Goal: Information Seeking & Learning: Check status

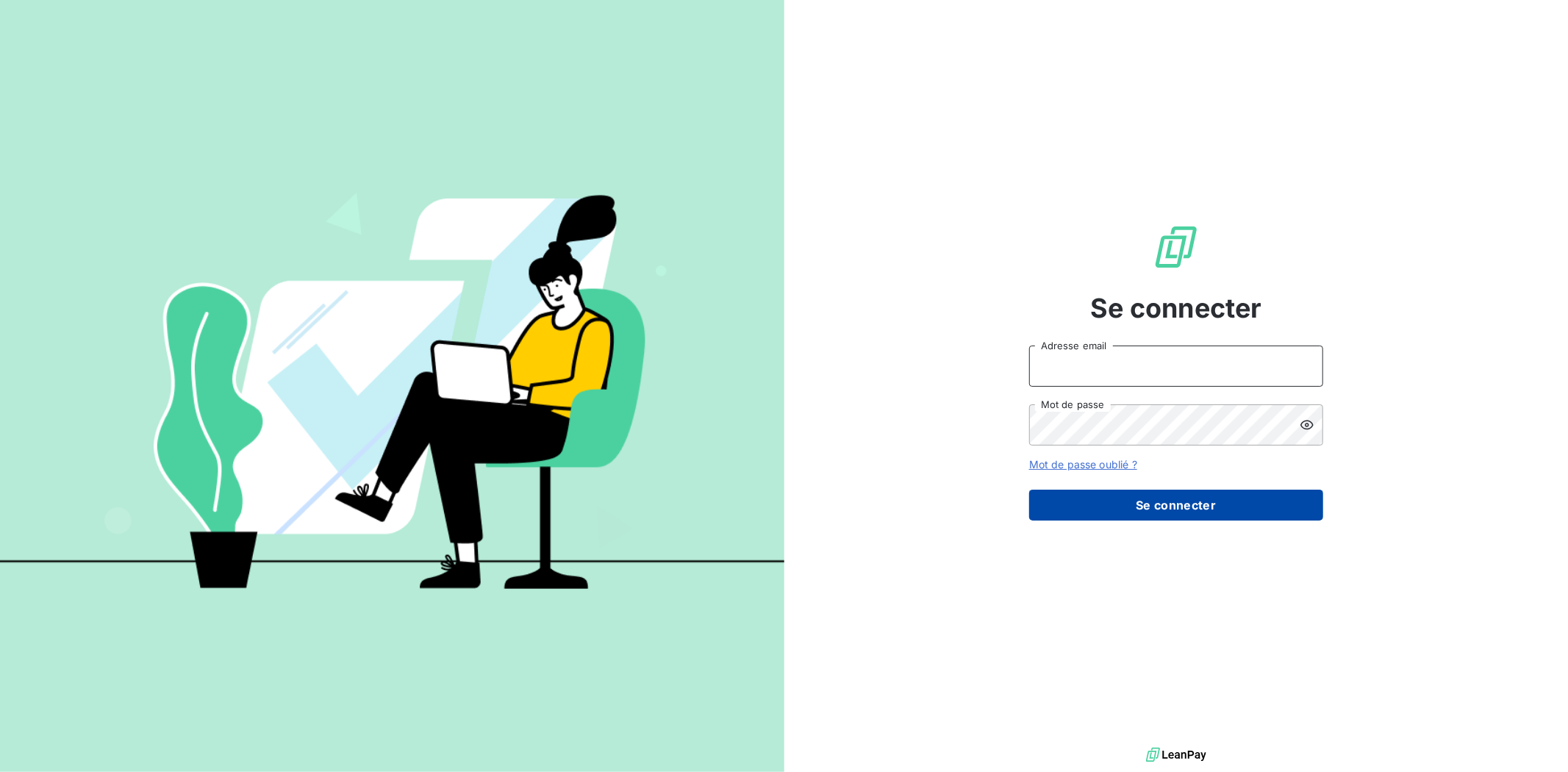
type input "[EMAIL_ADDRESS][DOMAIN_NAME]"
click at [1173, 500] on button "Se connecter" at bounding box center [1176, 506] width 294 height 31
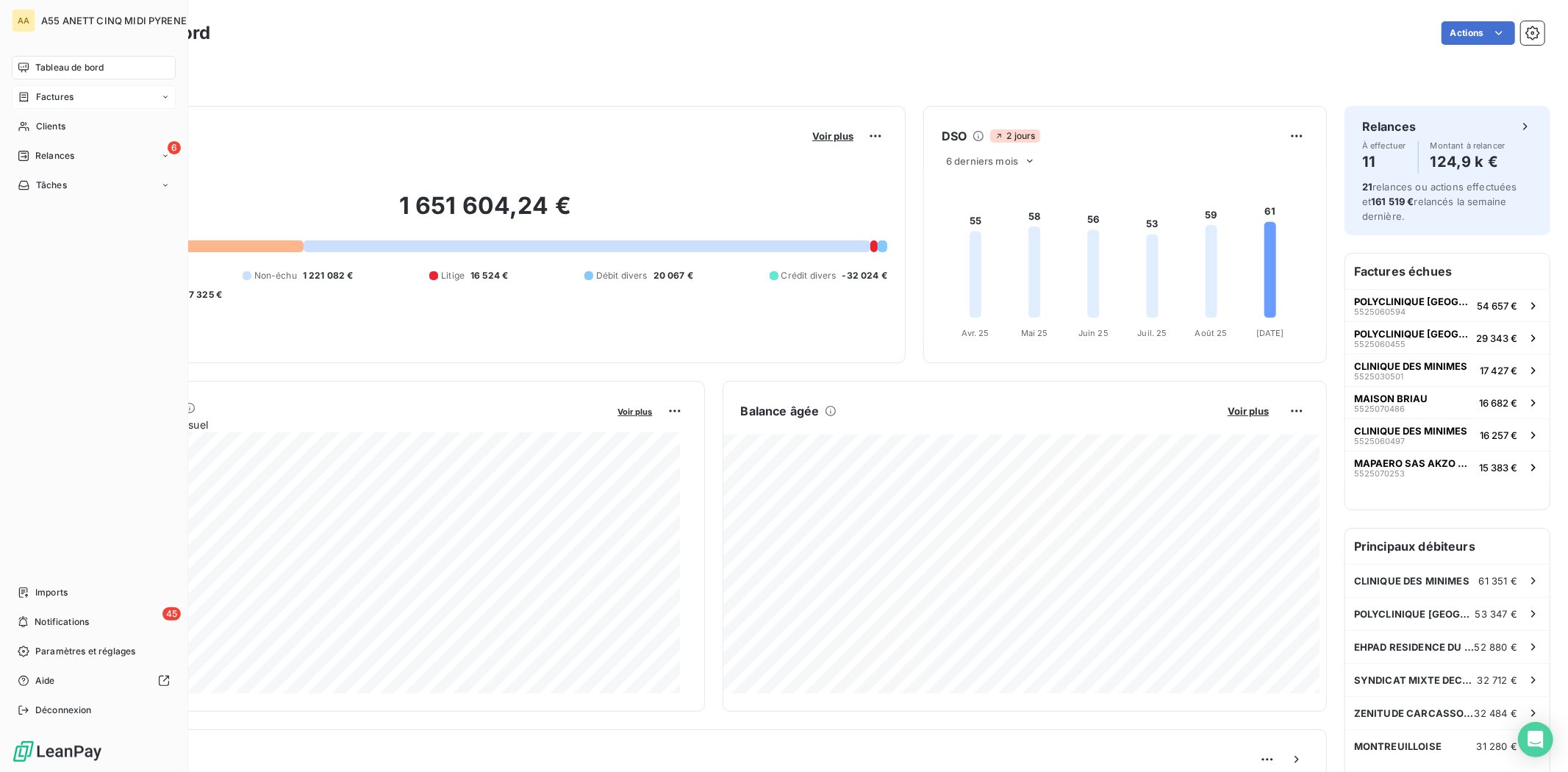
click at [42, 94] on span "Factures" at bounding box center [54, 97] width 37 height 13
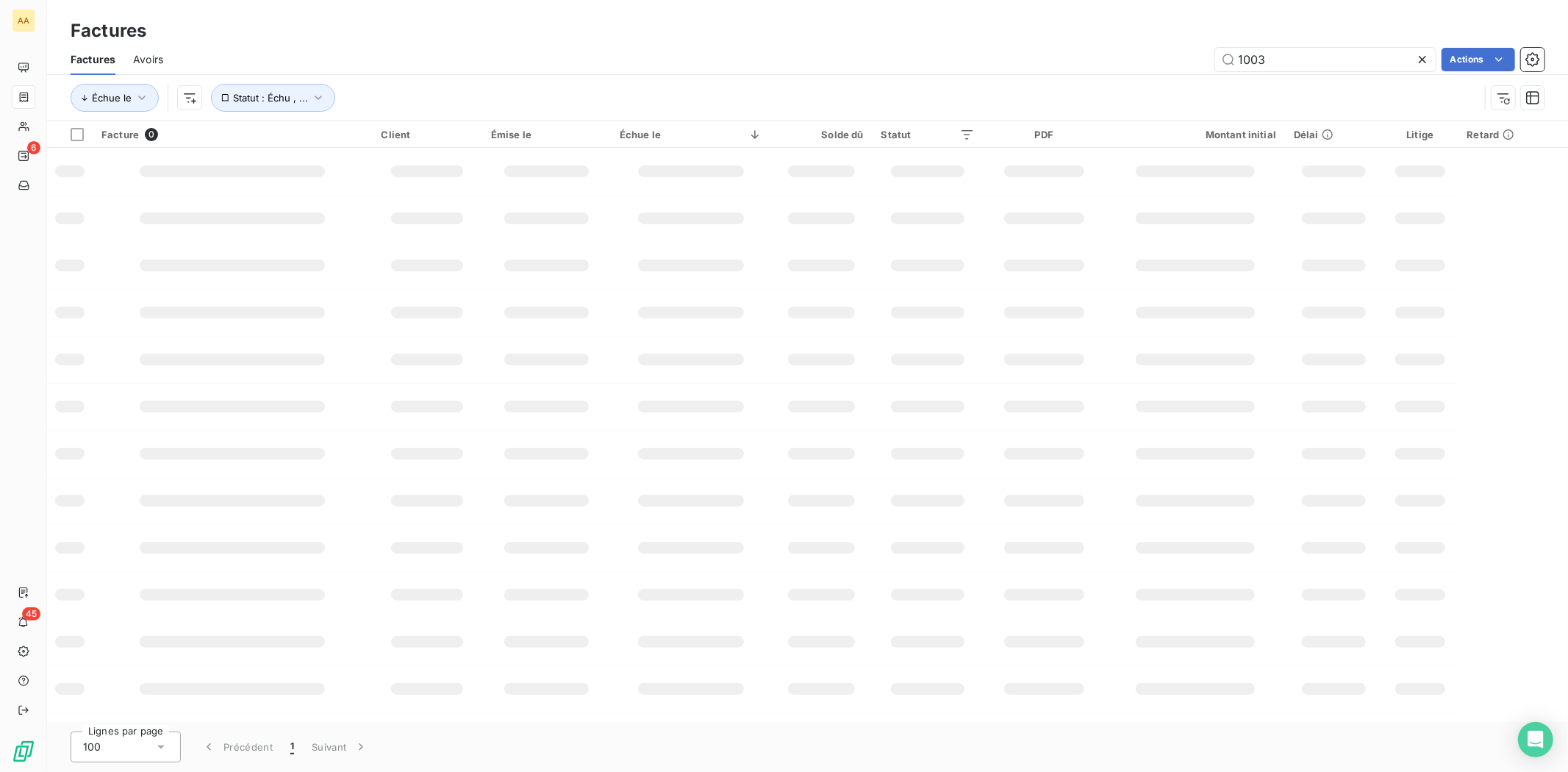
drag, startPoint x: 1348, startPoint y: 67, endPoint x: 957, endPoint y: 67, distance: 391.0
click at [957, 67] on div "1003 Actions" at bounding box center [863, 59] width 1364 height 23
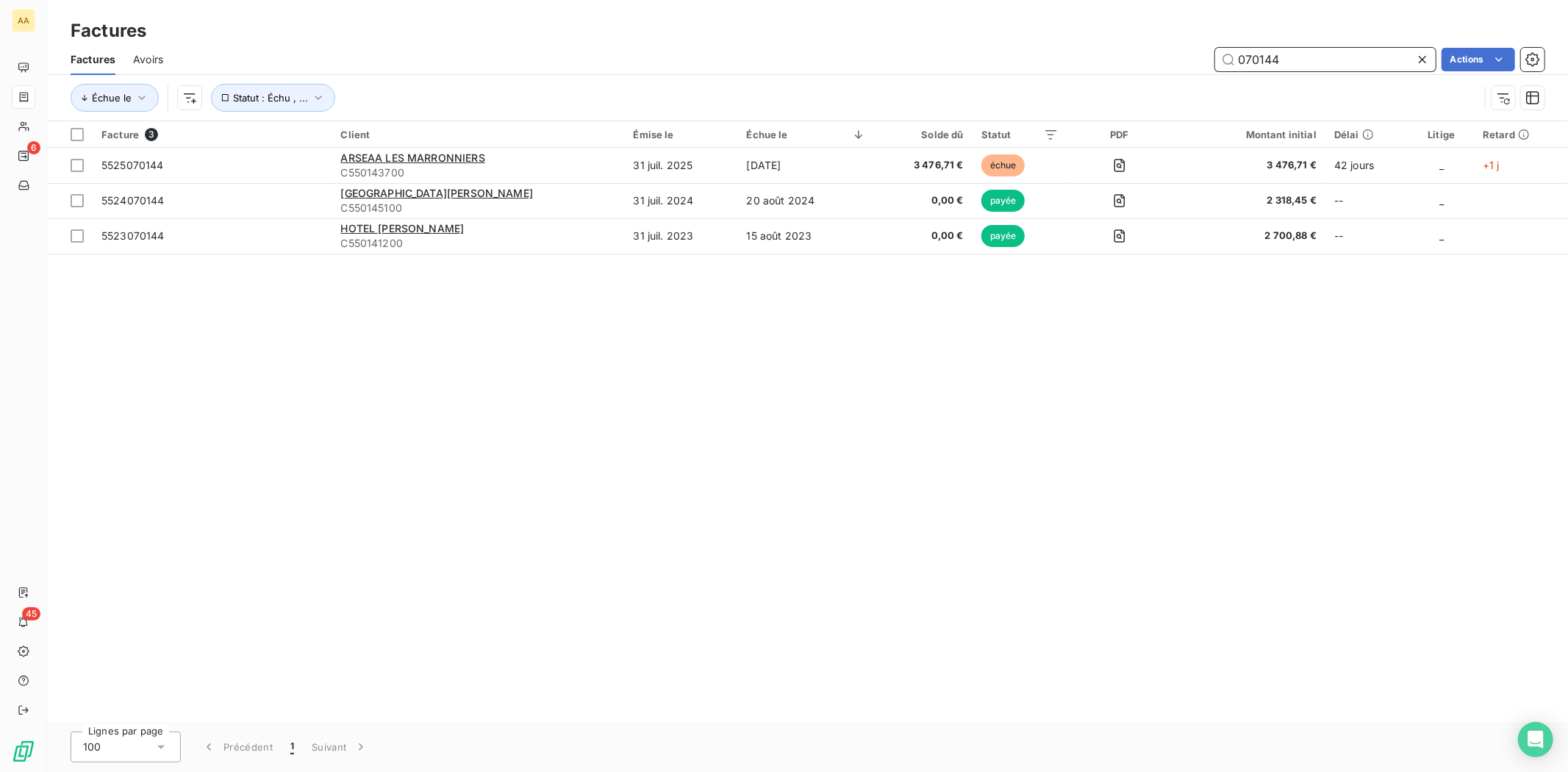
click at [1380, 57] on input "070144" at bounding box center [1325, 59] width 220 height 23
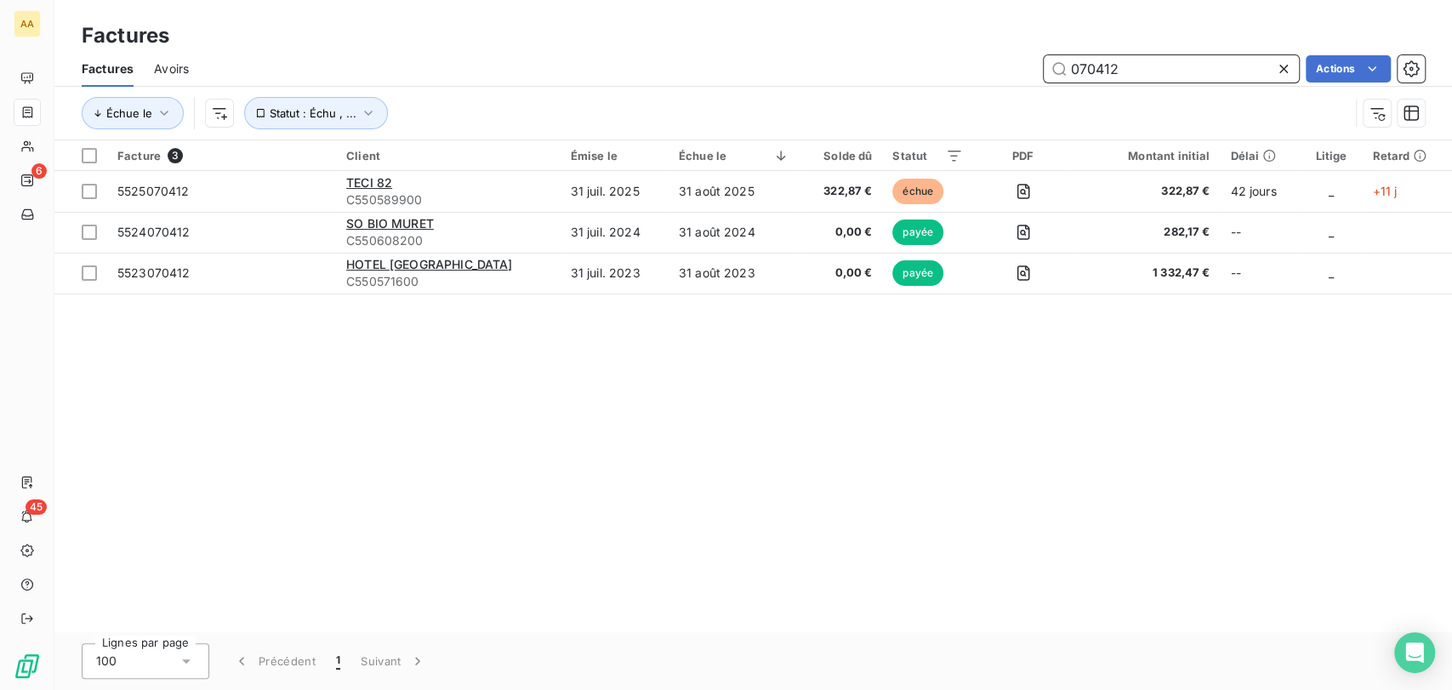
click at [1133, 76] on input "070412" at bounding box center [1171, 68] width 255 height 27
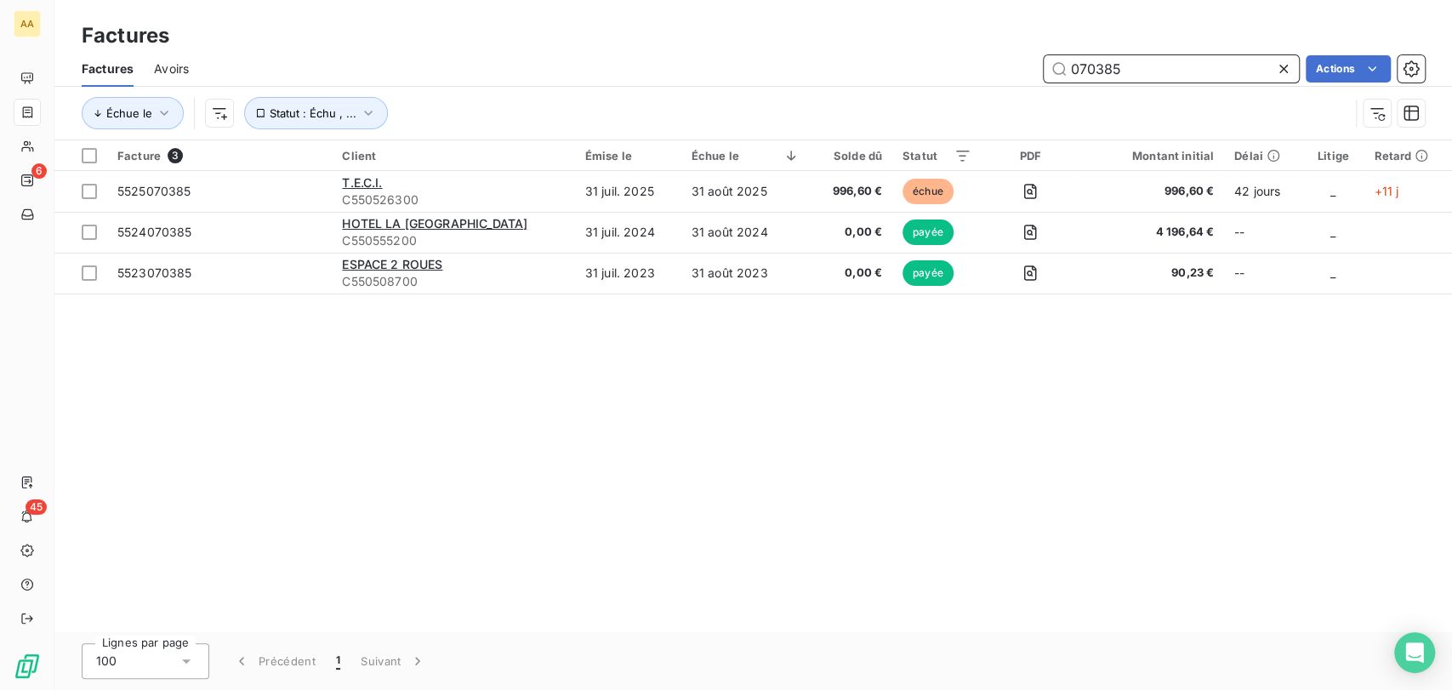
click at [1146, 78] on input "070385" at bounding box center [1171, 68] width 255 height 27
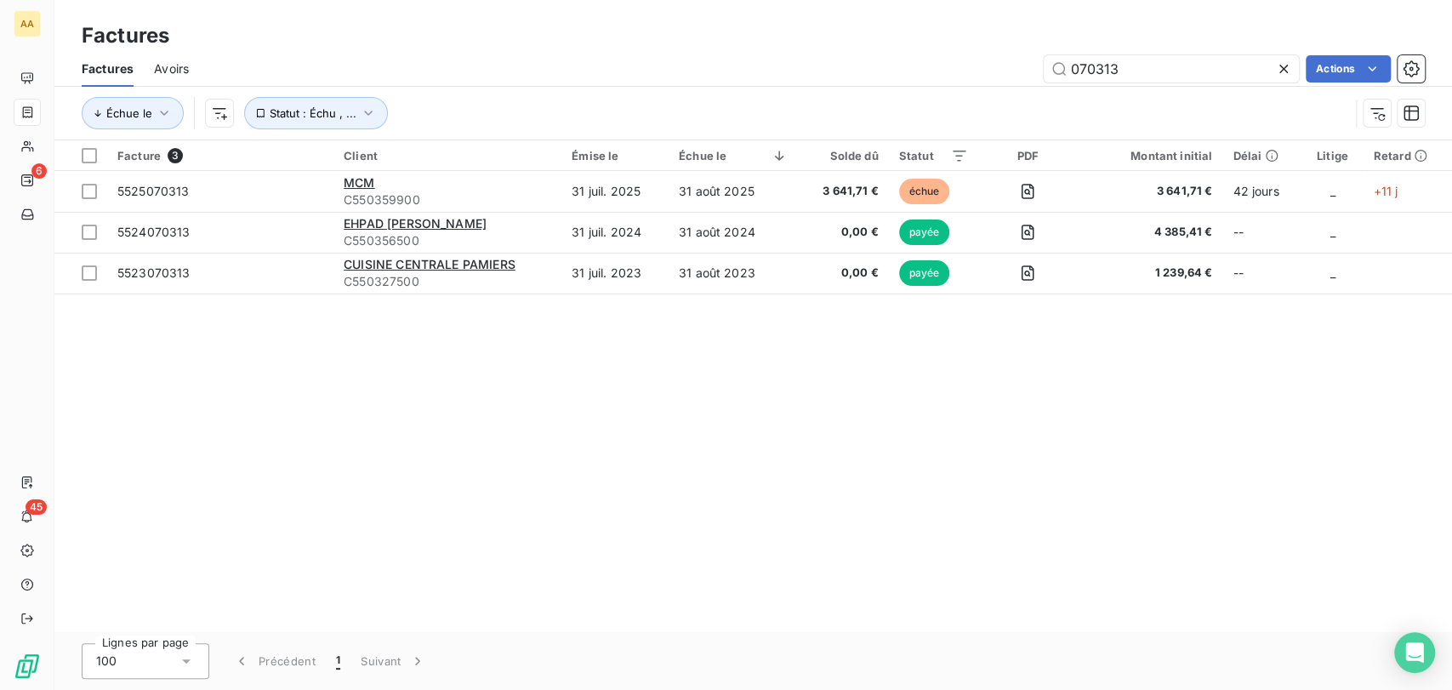
click at [996, 443] on div "Facture 3 Client Émise le Échue le Solde dû Statut PDF Montant initial Délai Li…" at bounding box center [753, 386] width 1398 height 492
click at [824, 510] on div "Facture 3 Client Émise le Échue le Solde dû Statut PDF Montant initial Délai Li…" at bounding box center [753, 386] width 1398 height 492
click at [1450, 446] on div "Facture 3 Client Émise le Échue le Solde dû Statut PDF Montant initial Délai Li…" at bounding box center [753, 386] width 1398 height 492
click at [1223, 76] on input "070313" at bounding box center [1171, 68] width 255 height 27
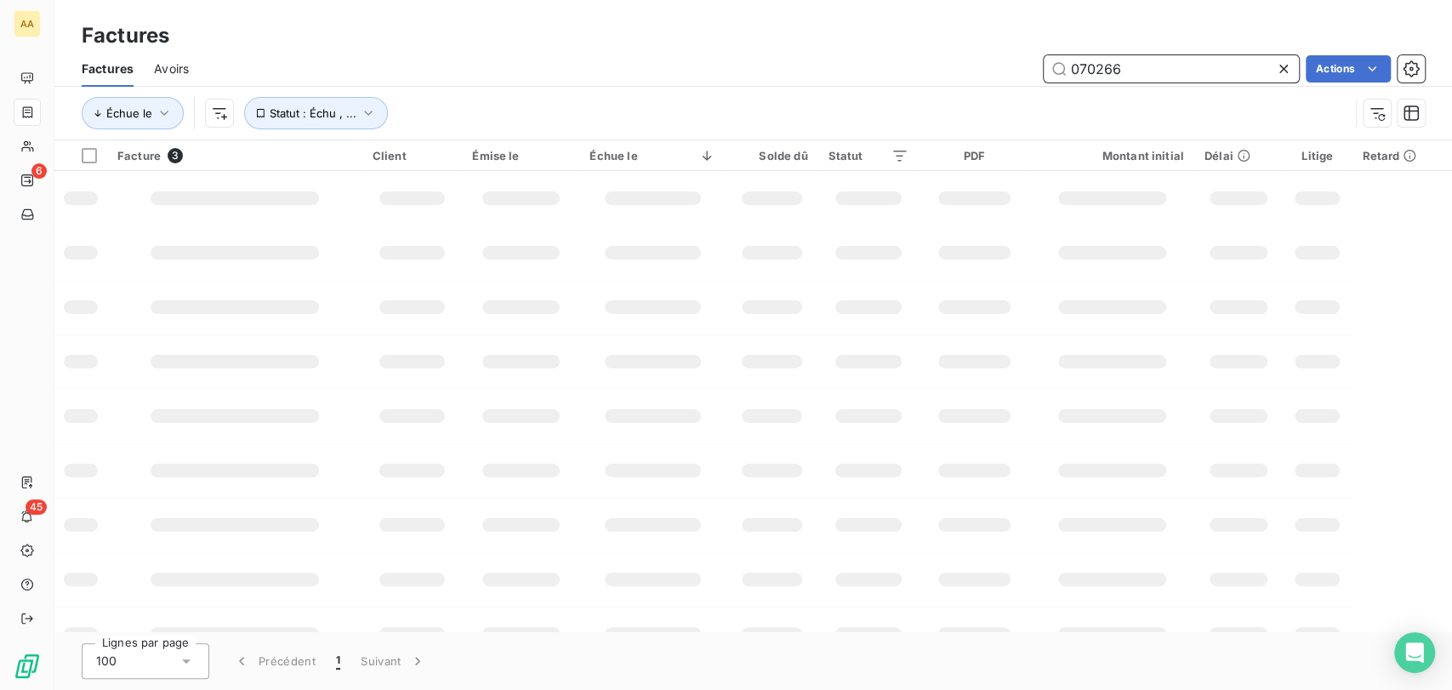
type input "070266"
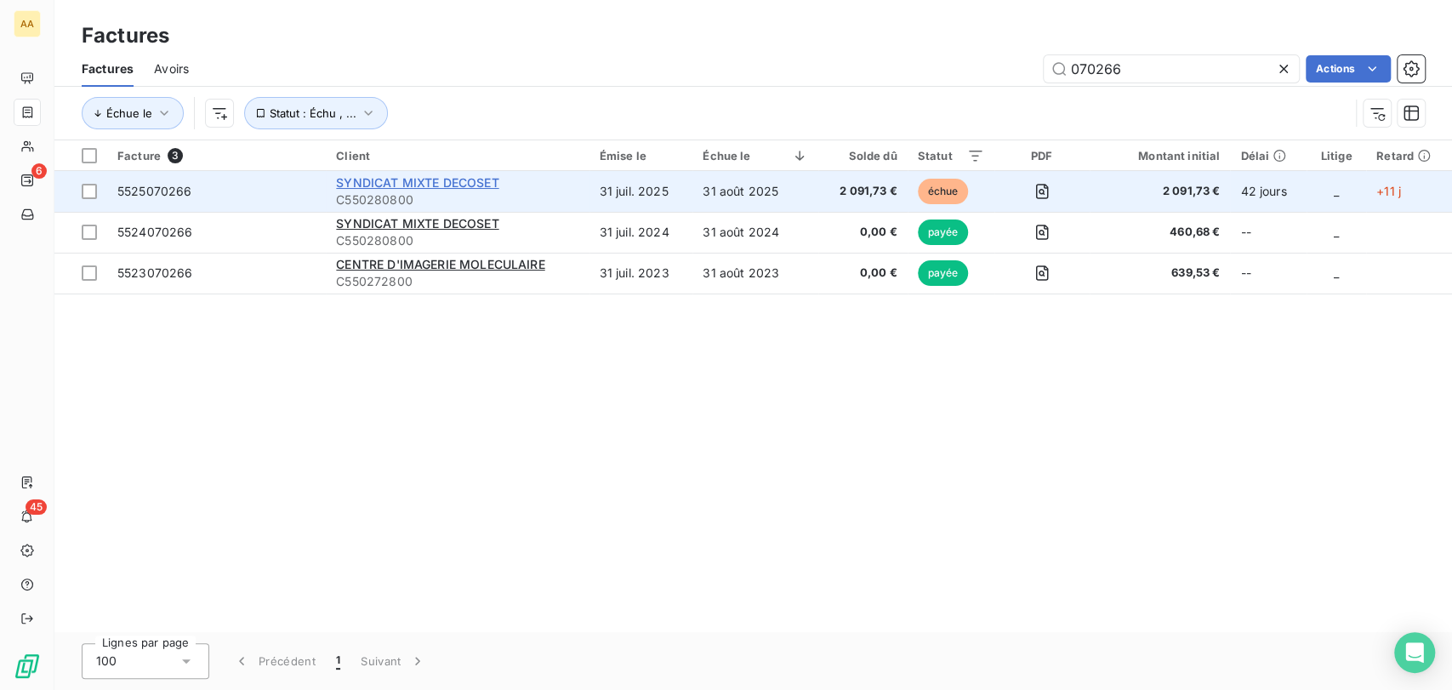
click at [407, 181] on span "SYNDICAT MIXTE DECOSET" at bounding box center [417, 182] width 162 height 14
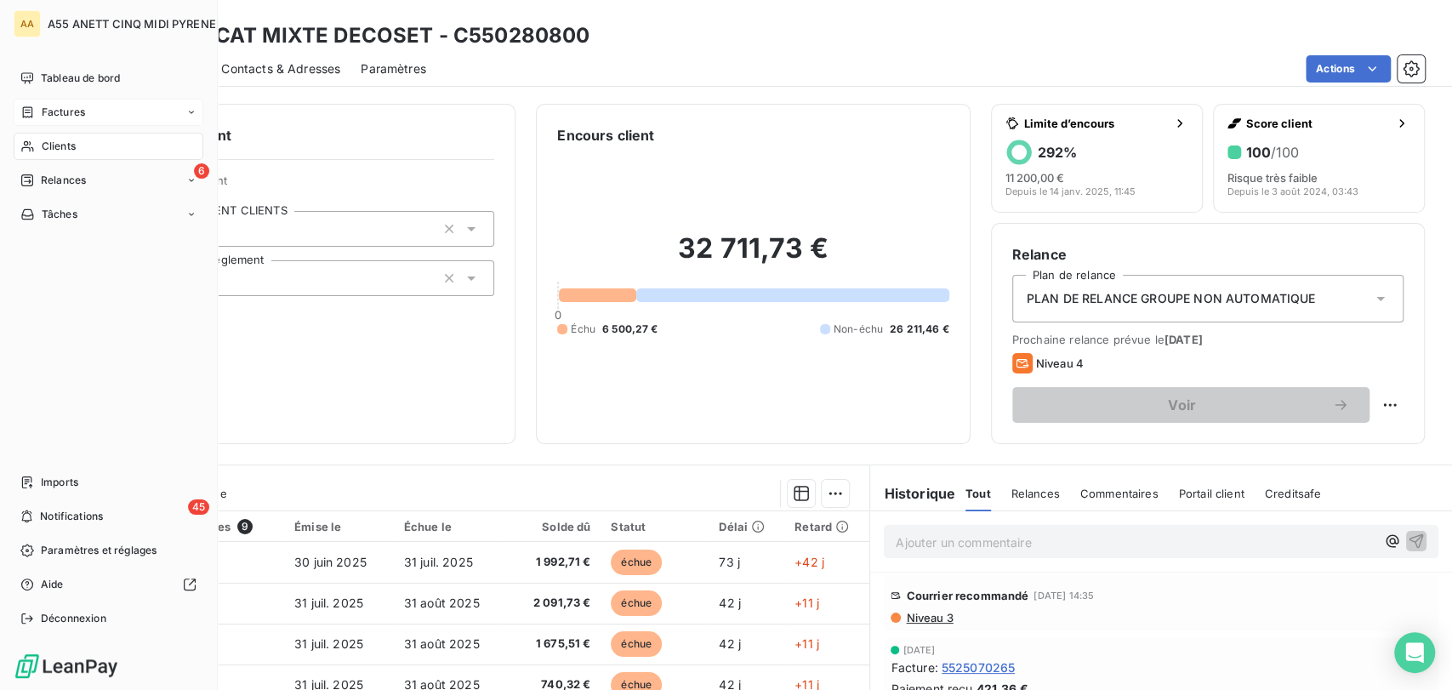
drag, startPoint x: 34, startPoint y: 109, endPoint x: 105, endPoint y: 107, distance: 71.5
click at [34, 109] on icon at bounding box center [27, 112] width 14 height 14
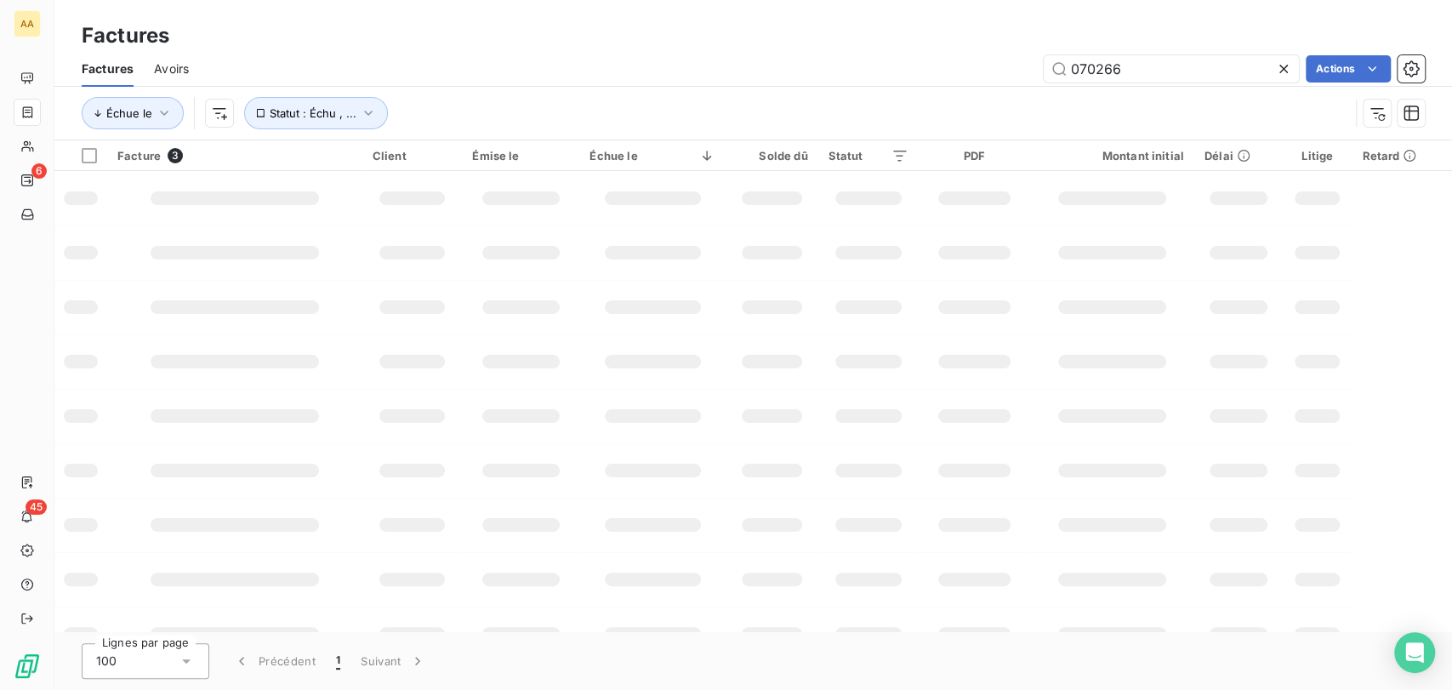
drag, startPoint x: 1148, startPoint y: 68, endPoint x: 878, endPoint y: 68, distance: 270.5
click at [878, 68] on div "070266 Actions" at bounding box center [817, 68] width 1216 height 27
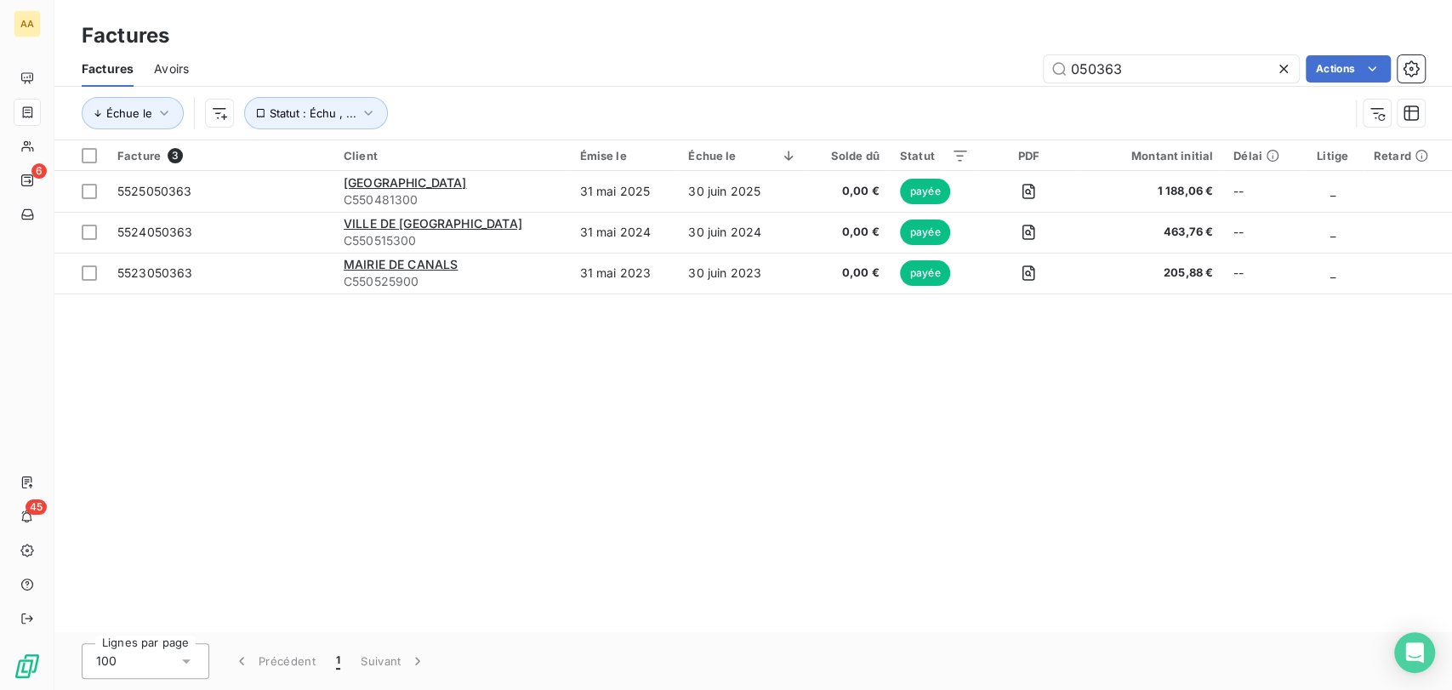
drag, startPoint x: 1154, startPoint y: 66, endPoint x: 1021, endPoint y: 69, distance: 133.6
click at [1021, 69] on div "050363 Actions" at bounding box center [817, 68] width 1216 height 27
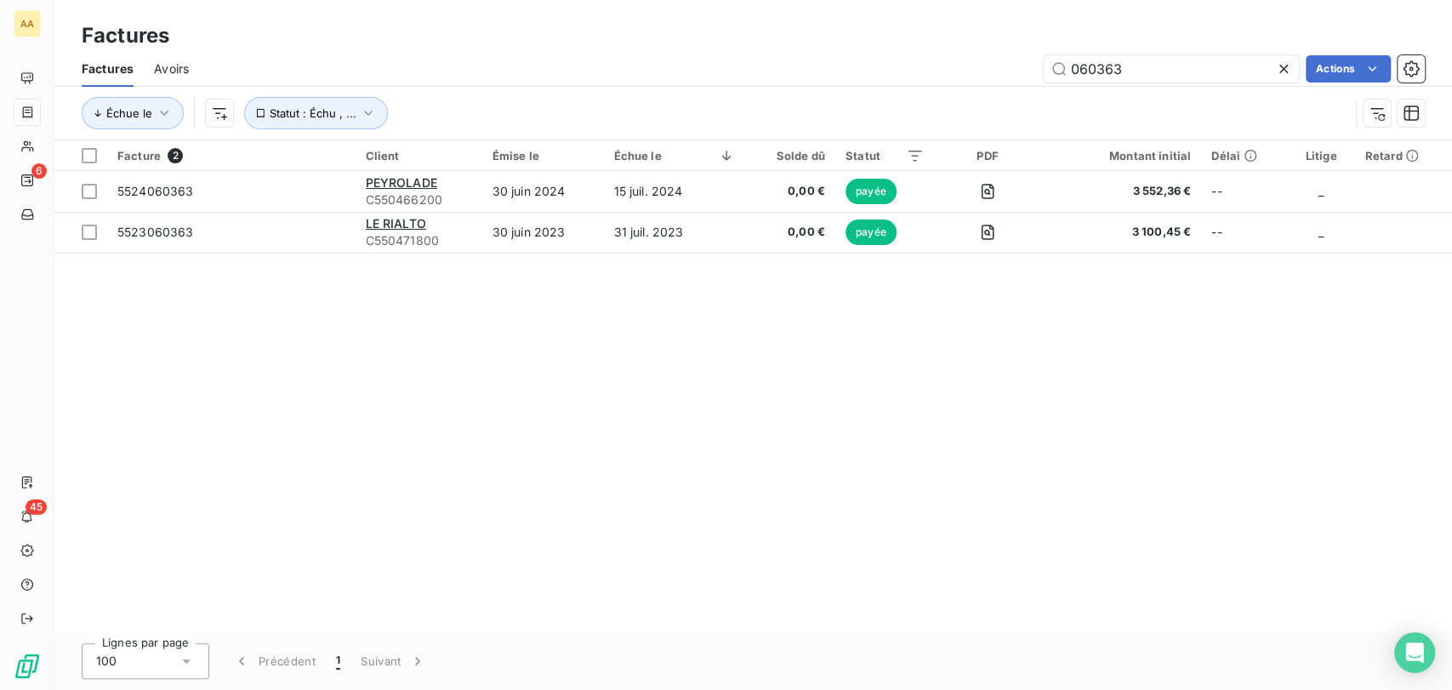
drag, startPoint x: 1048, startPoint y: 74, endPoint x: 851, endPoint y: 83, distance: 197.5
click at [856, 83] on div "Factures Avoirs 060363 Actions" at bounding box center [753, 69] width 1398 height 36
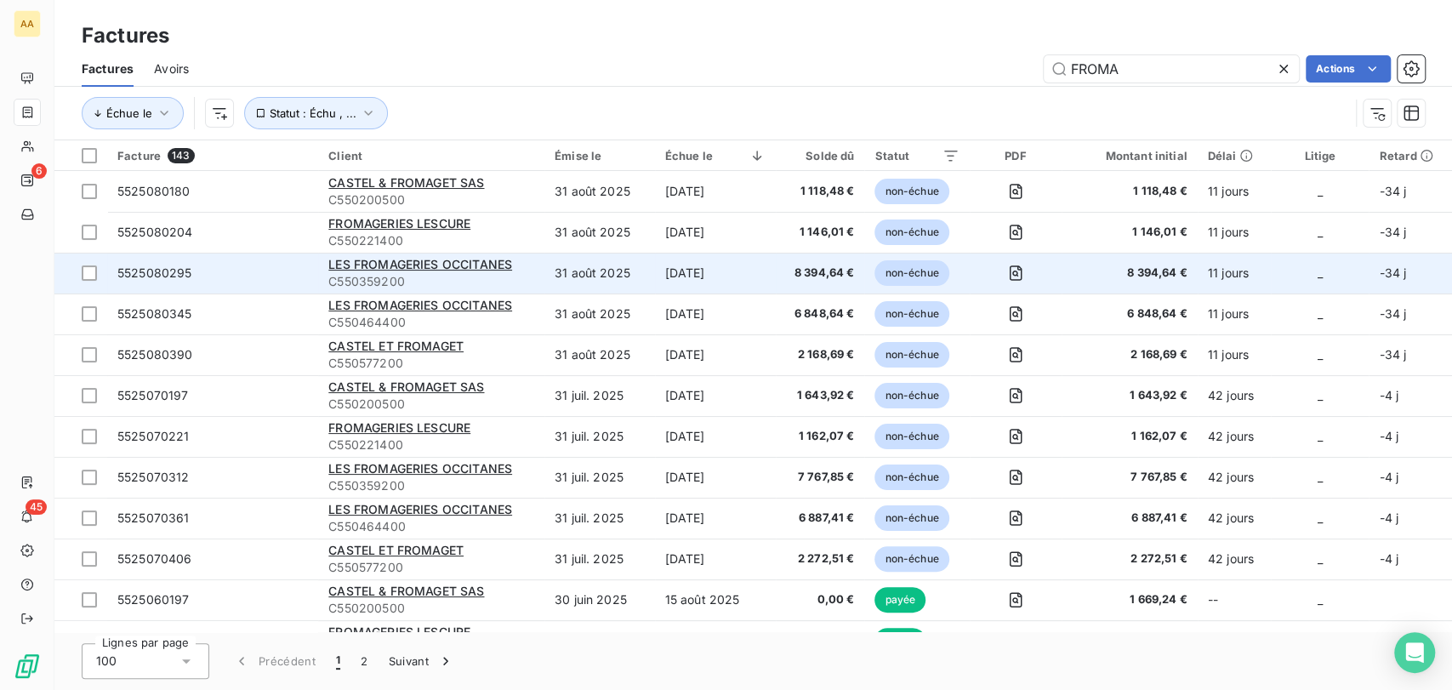
type input "FROMA"
click at [367, 283] on span "C550359200" at bounding box center [431, 281] width 206 height 17
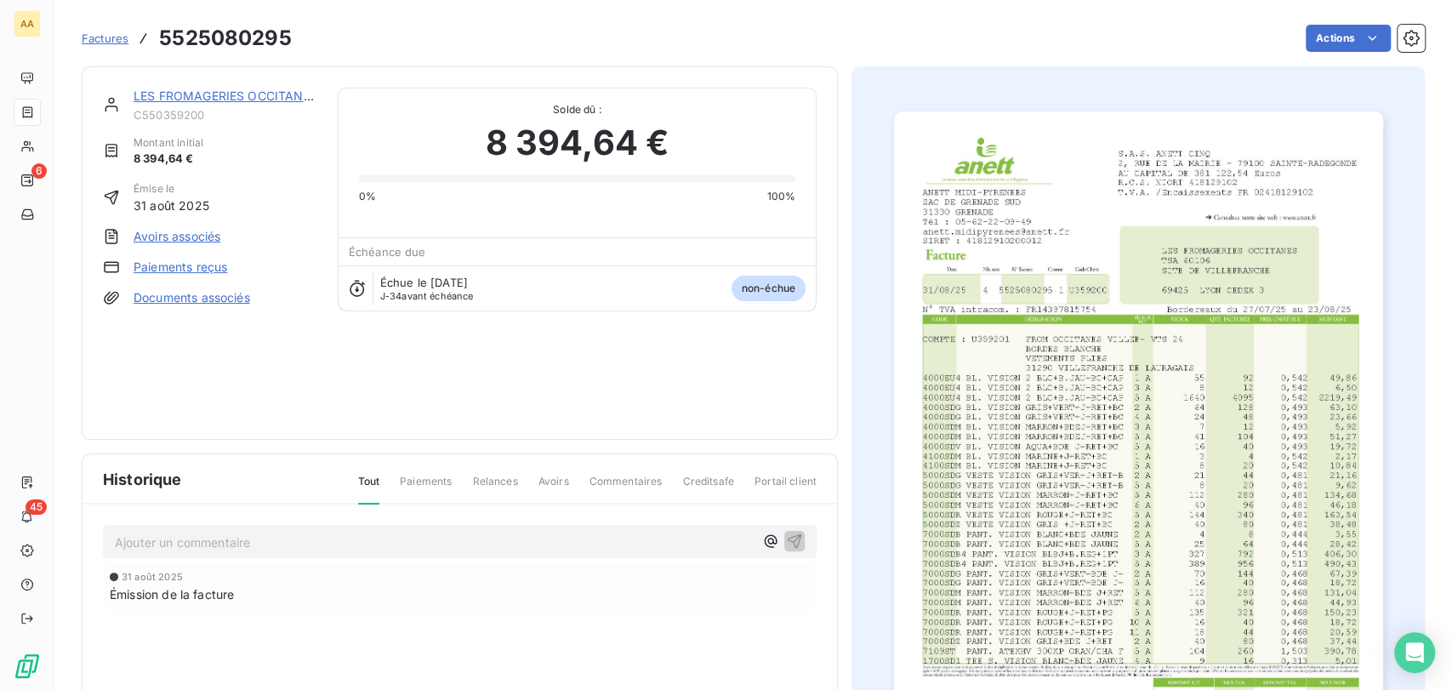
click at [153, 95] on link "LES FROMAGERIES OCCITANES" at bounding box center [226, 95] width 185 height 14
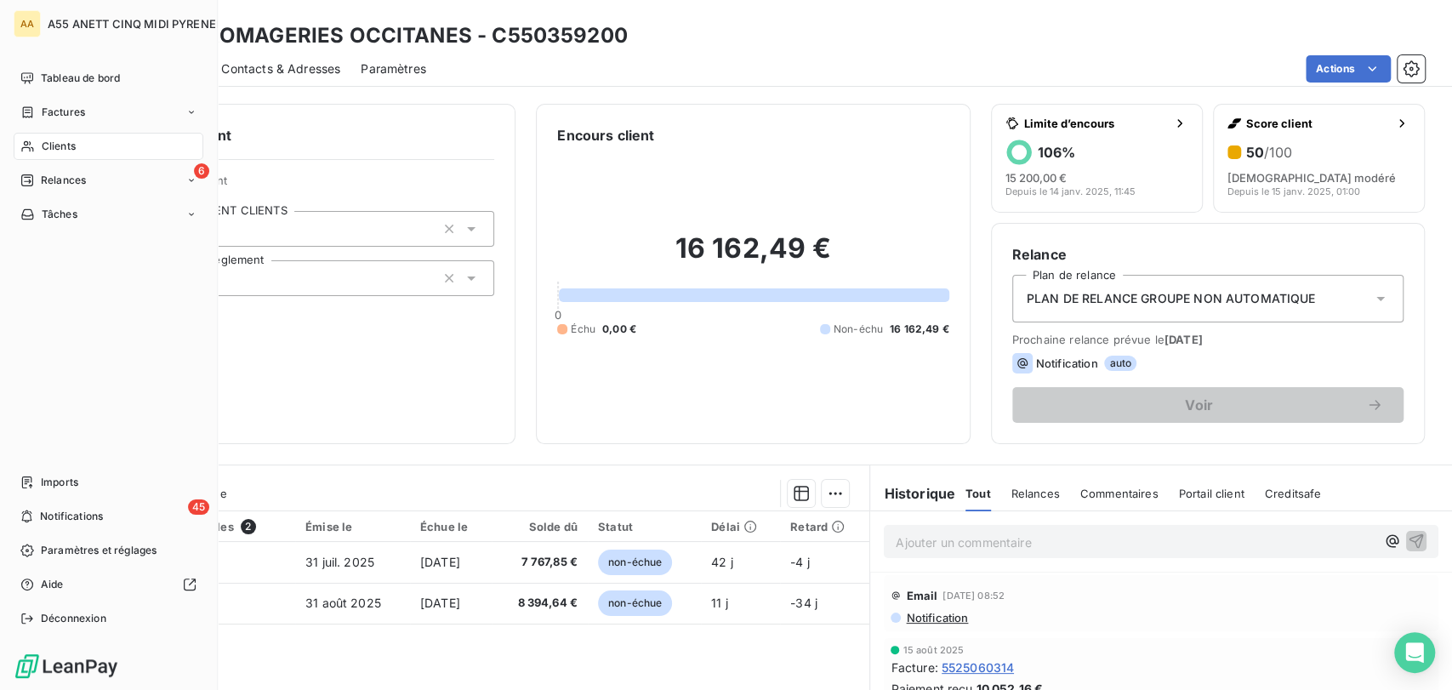
click at [34, 144] on div "Clients" at bounding box center [109, 146] width 190 height 27
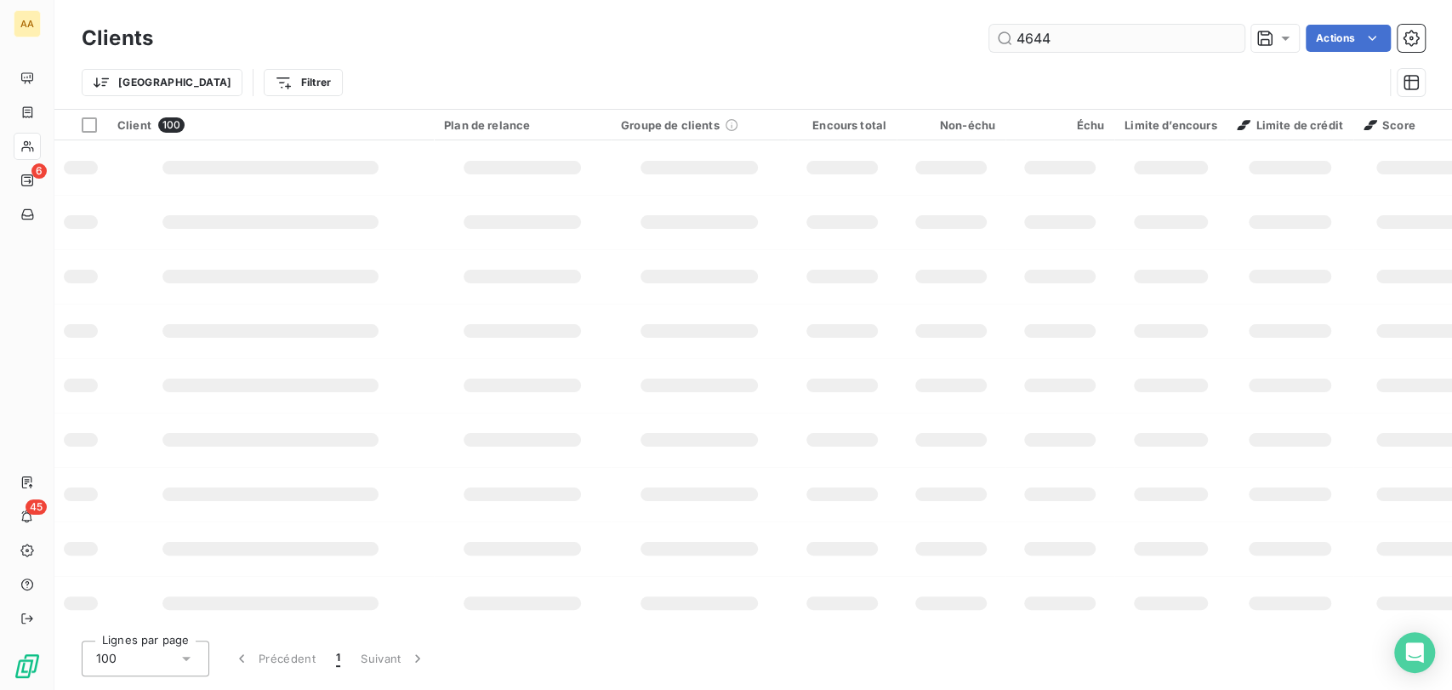
type input "4644"
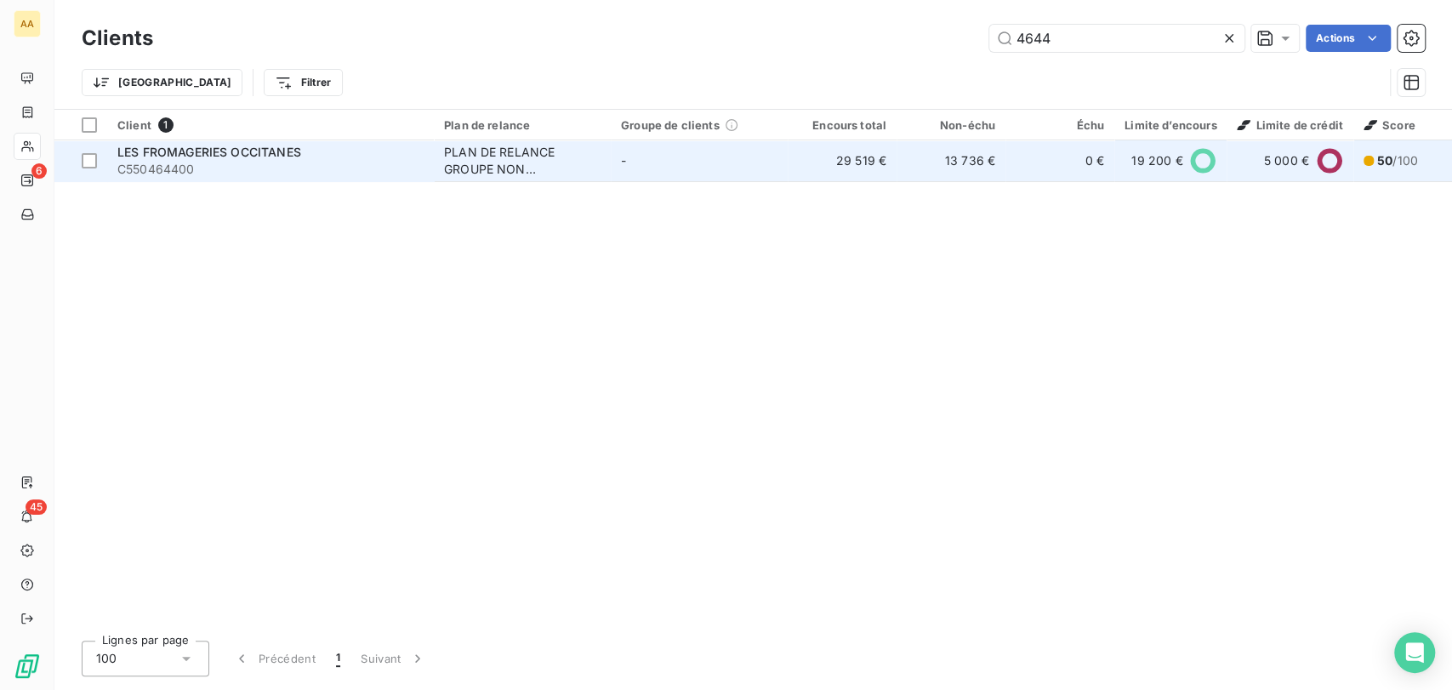
click at [456, 158] on div "PLAN DE RELANCE GROUPE NON AUTOMATIQUE" at bounding box center [522, 161] width 157 height 34
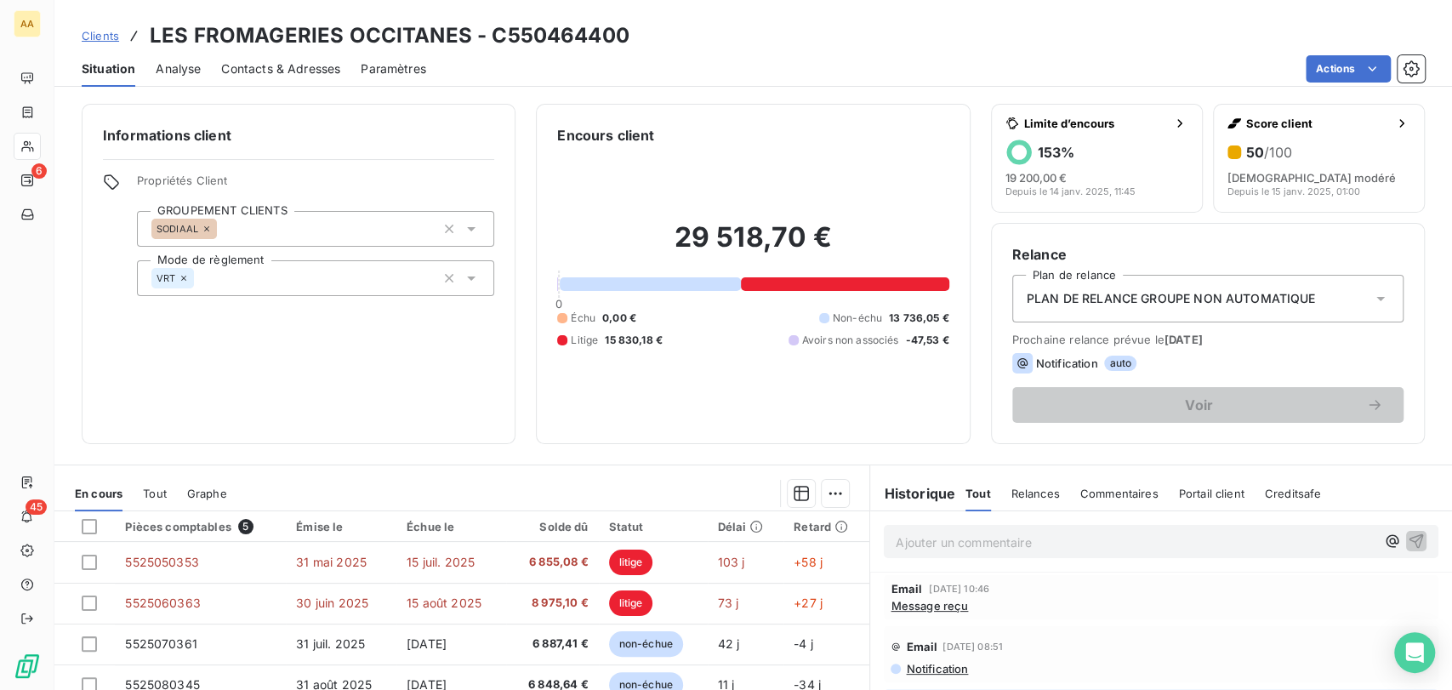
scroll to position [94, 0]
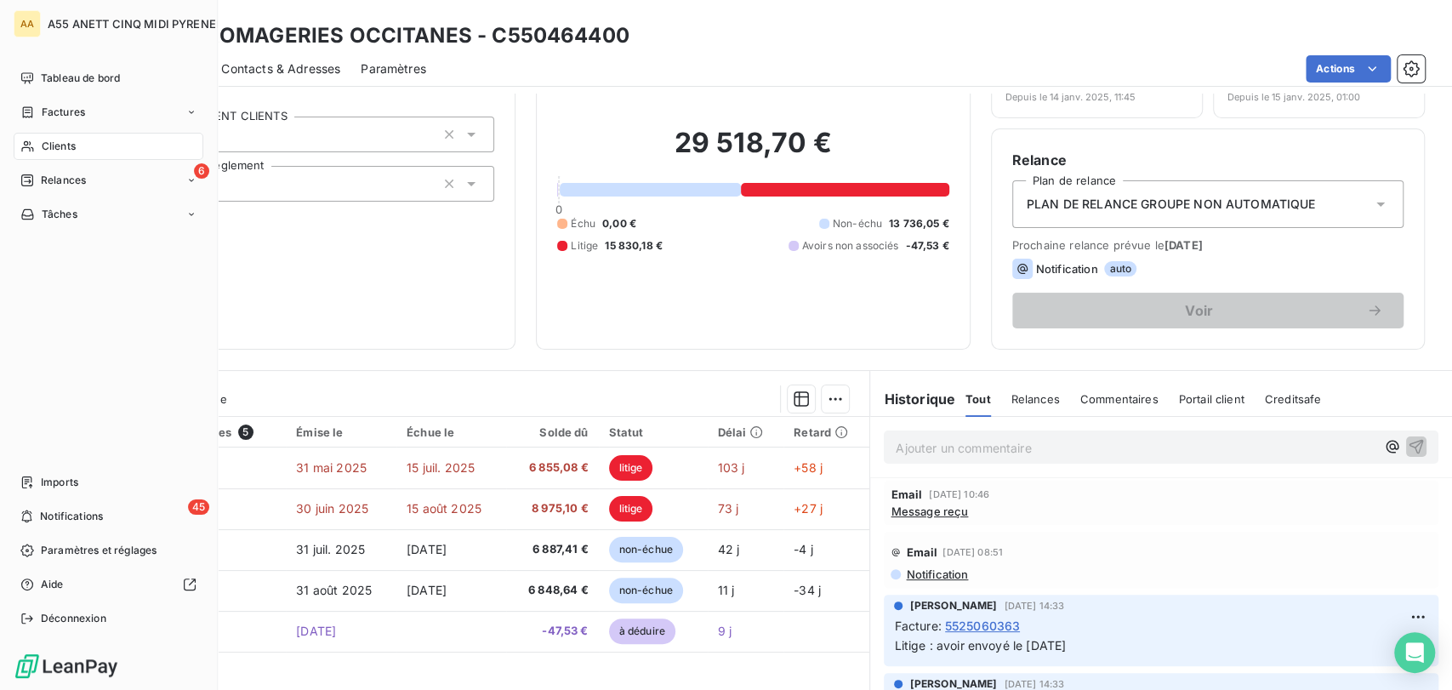
drag, startPoint x: 62, startPoint y: 146, endPoint x: 83, endPoint y: 135, distance: 23.2
click at [62, 146] on span "Clients" at bounding box center [59, 146] width 34 height 15
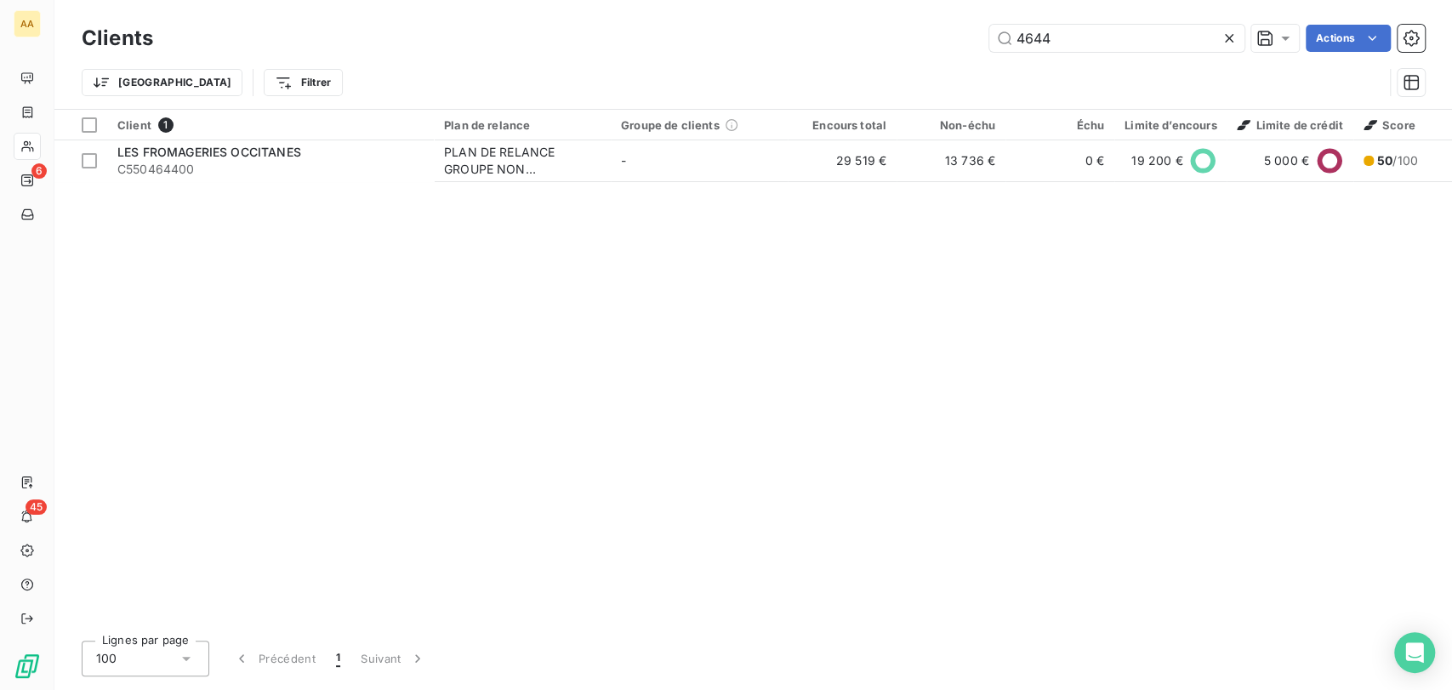
drag, startPoint x: 1078, startPoint y: 36, endPoint x: 529, endPoint y: 37, distance: 548.7
click at [728, 37] on div "4644 Actions" at bounding box center [799, 38] width 1251 height 27
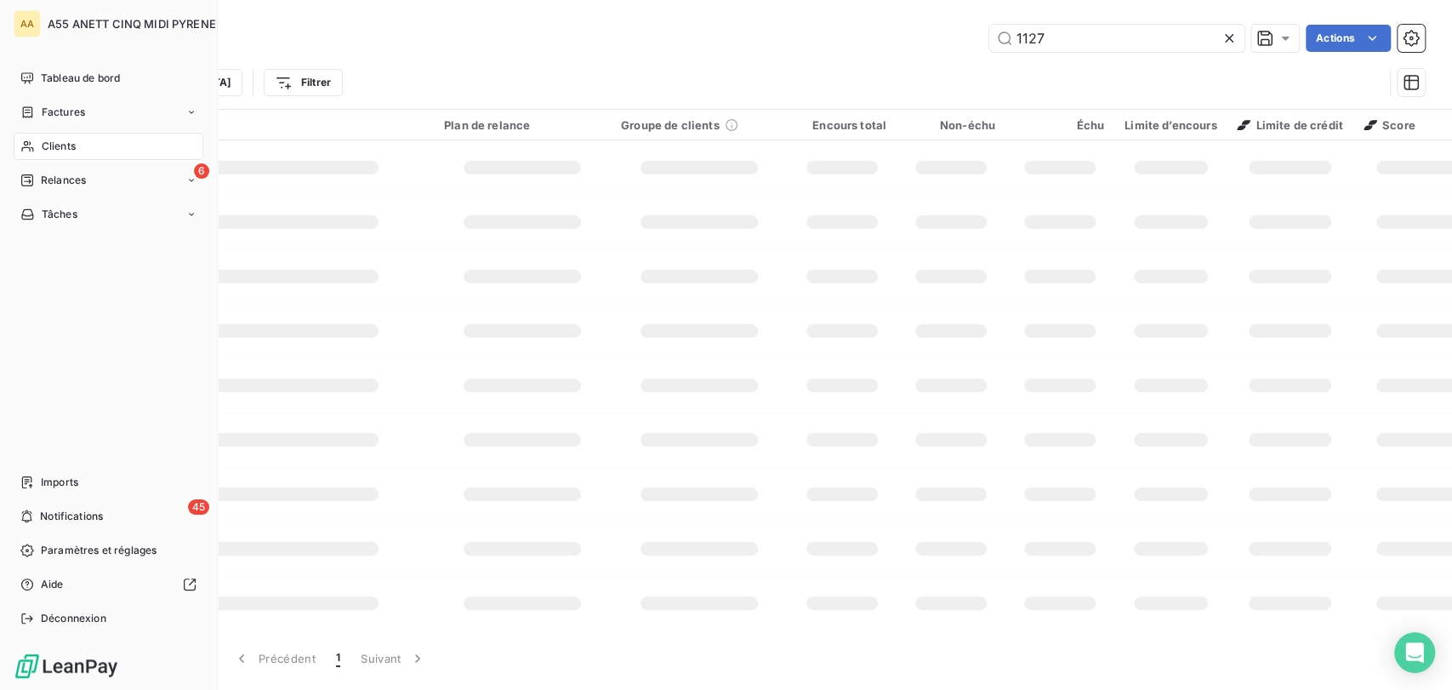
type input "1127"
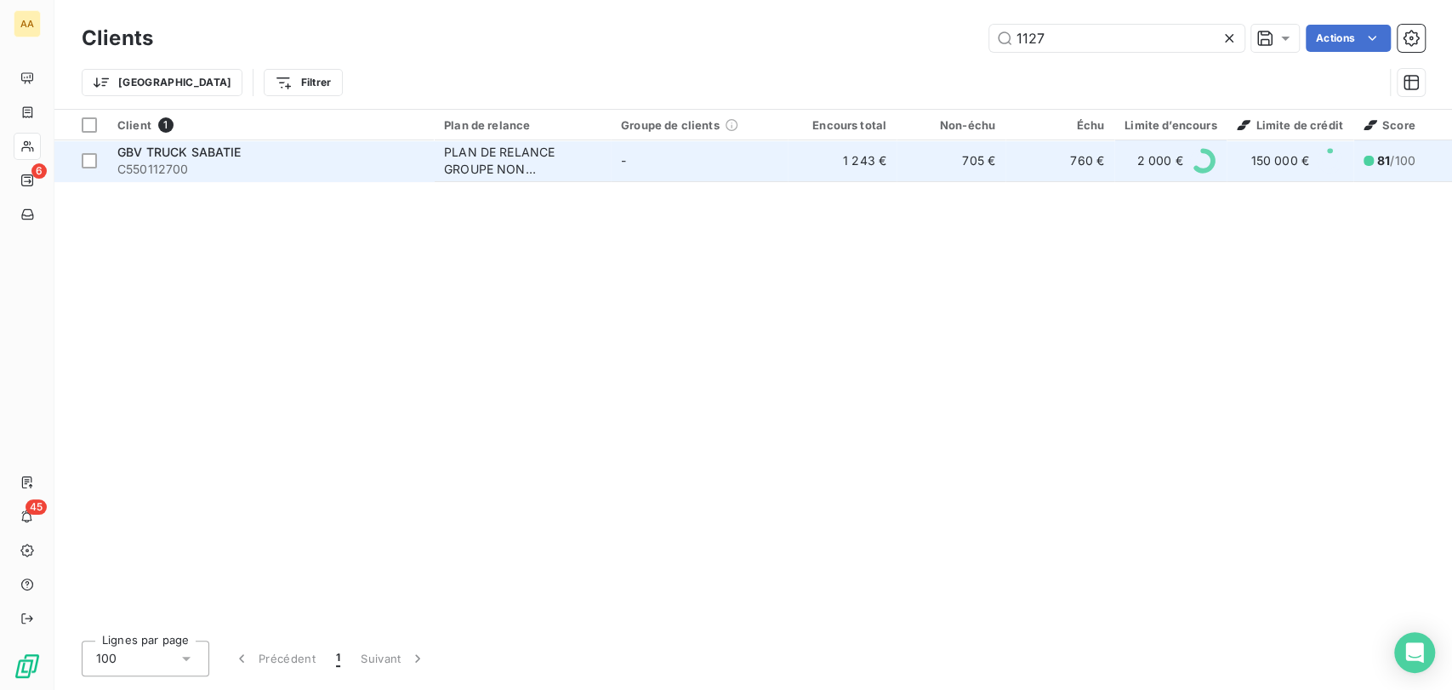
click at [191, 145] on span "GBV TRUCK SABATIE" at bounding box center [179, 152] width 124 height 14
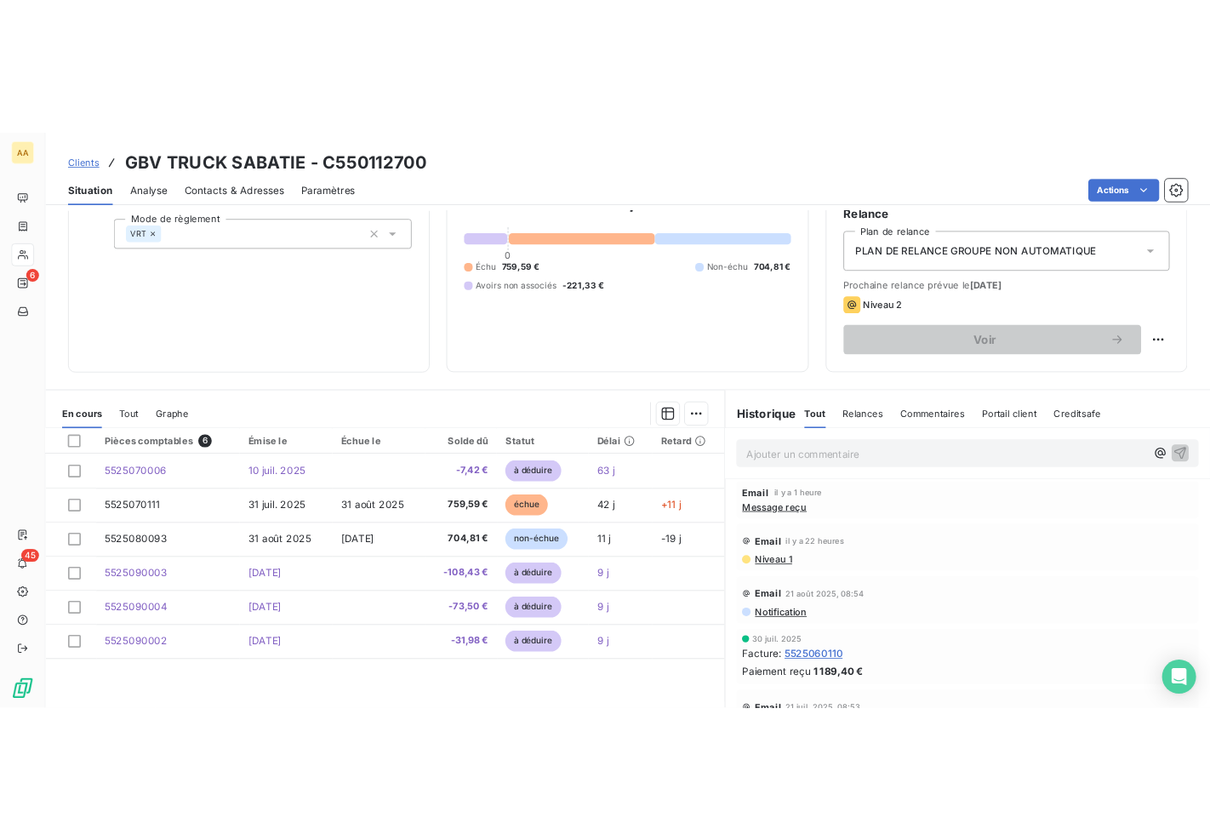
scroll to position [189, 0]
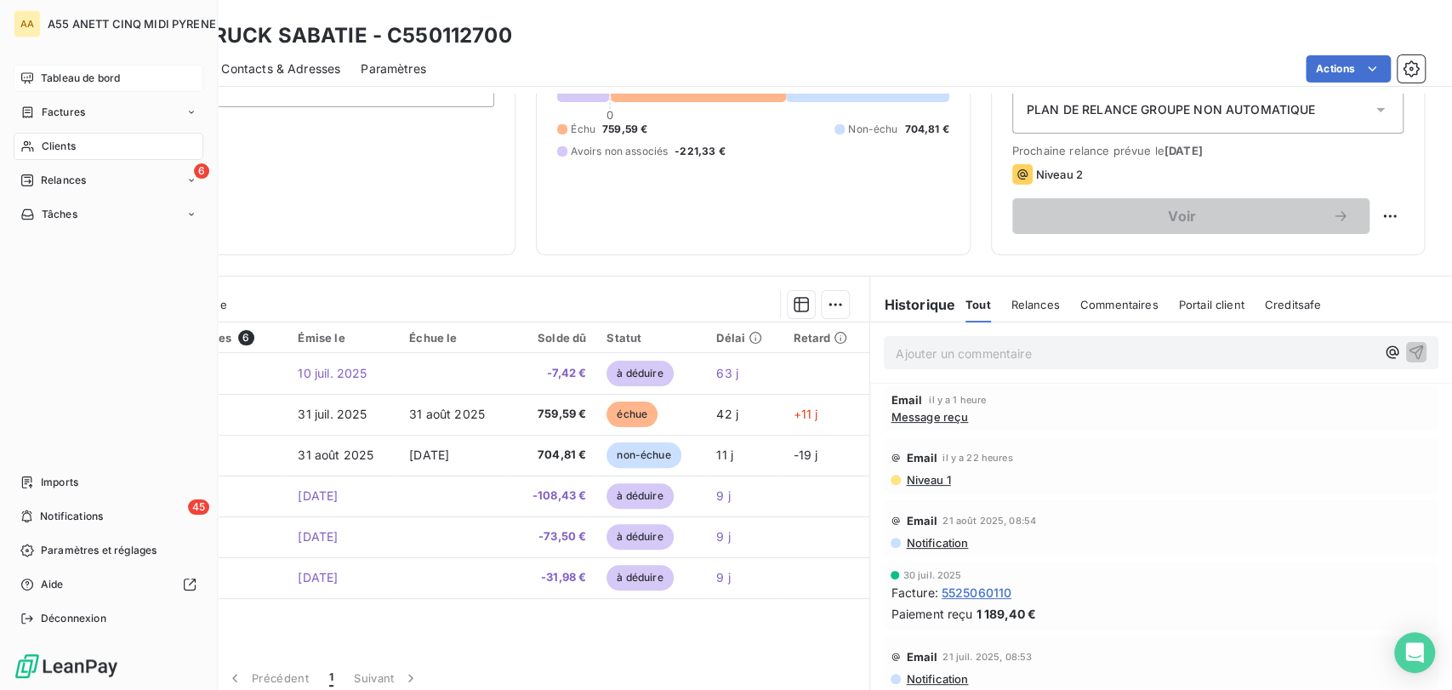
click at [67, 74] on span "Tableau de bord" at bounding box center [80, 78] width 79 height 15
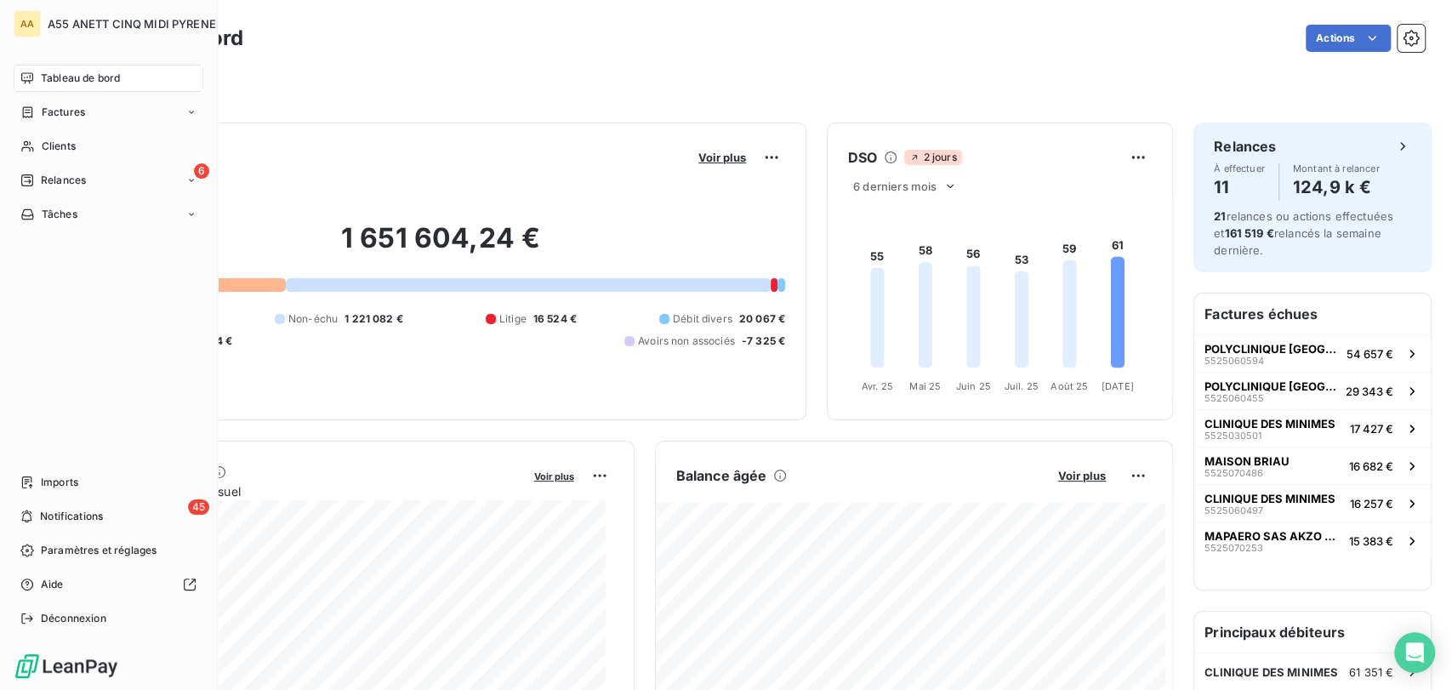
drag, startPoint x: 66, startPoint y: 149, endPoint x: 125, endPoint y: 128, distance: 62.1
click at [67, 149] on span "Clients" at bounding box center [59, 146] width 34 height 15
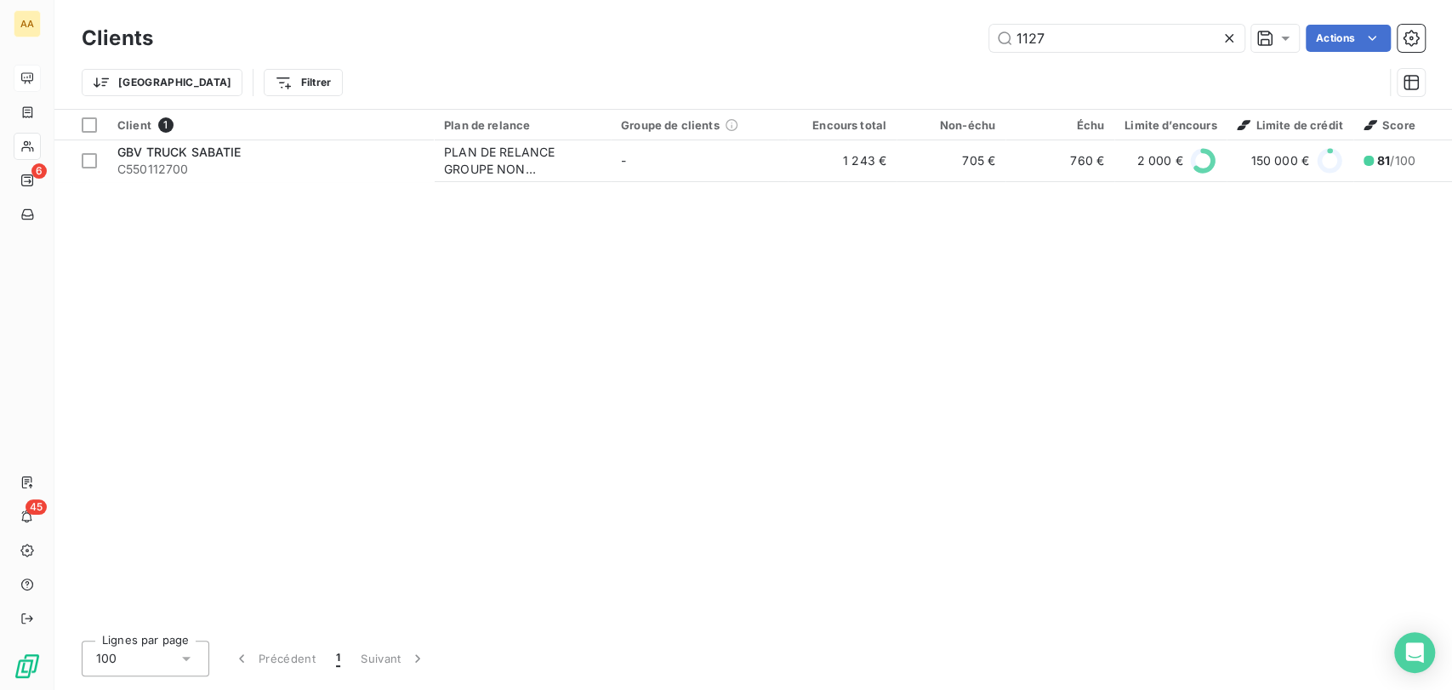
drag, startPoint x: 1064, startPoint y: 44, endPoint x: 926, endPoint y: 48, distance: 138.7
click at [926, 48] on div "1127 Actions" at bounding box center [799, 38] width 1251 height 27
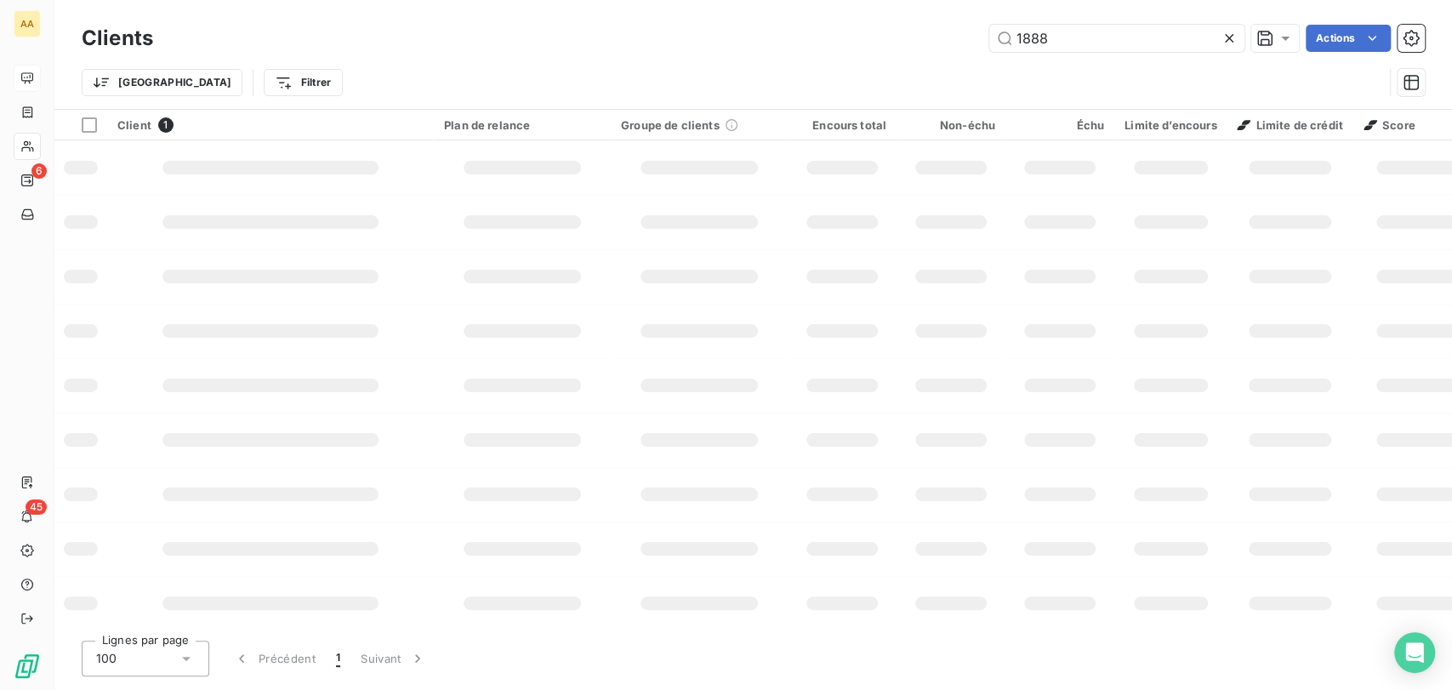
type input "1888"
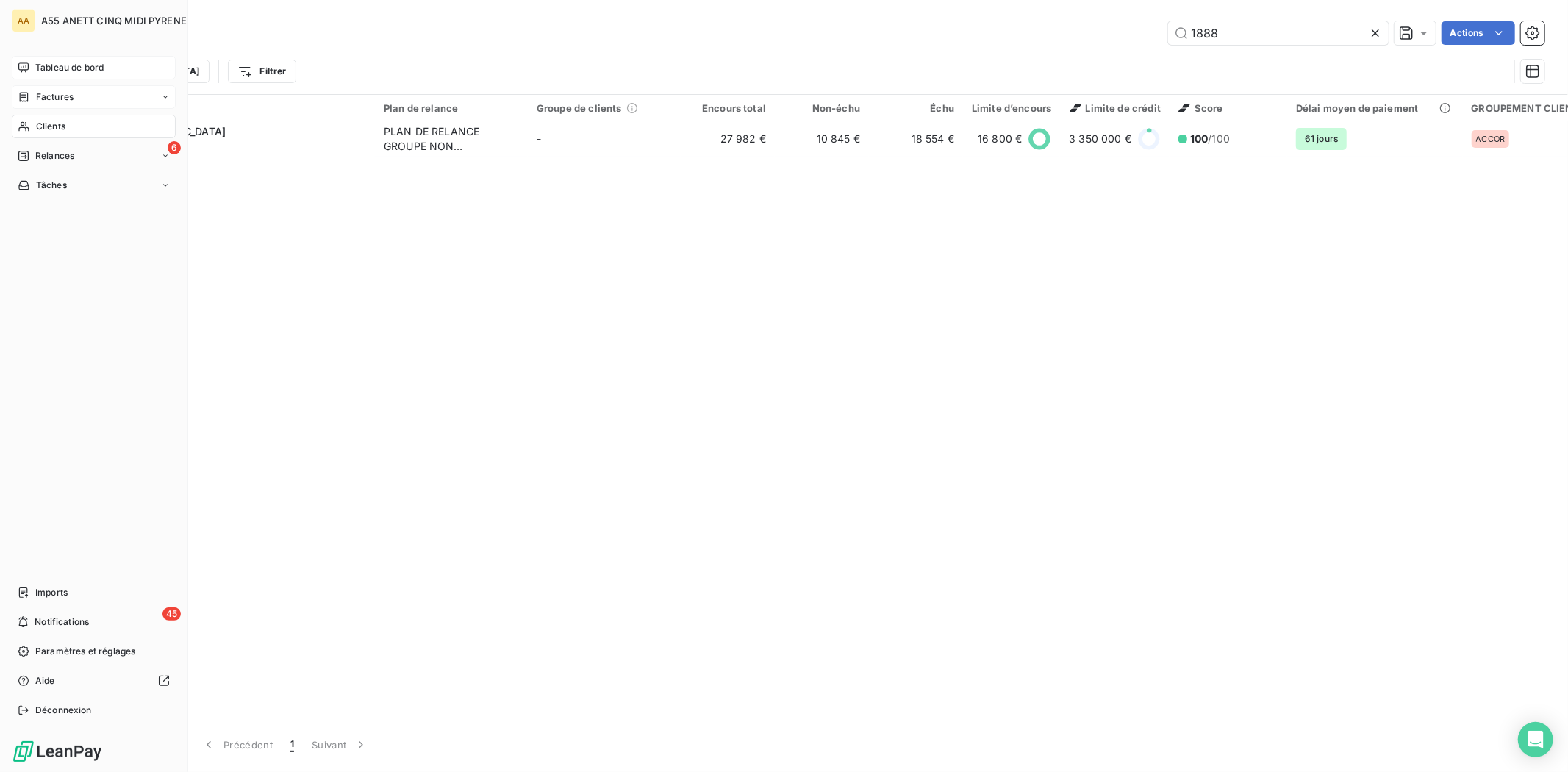
click at [32, 94] on div "Factures" at bounding box center [45, 97] width 56 height 13
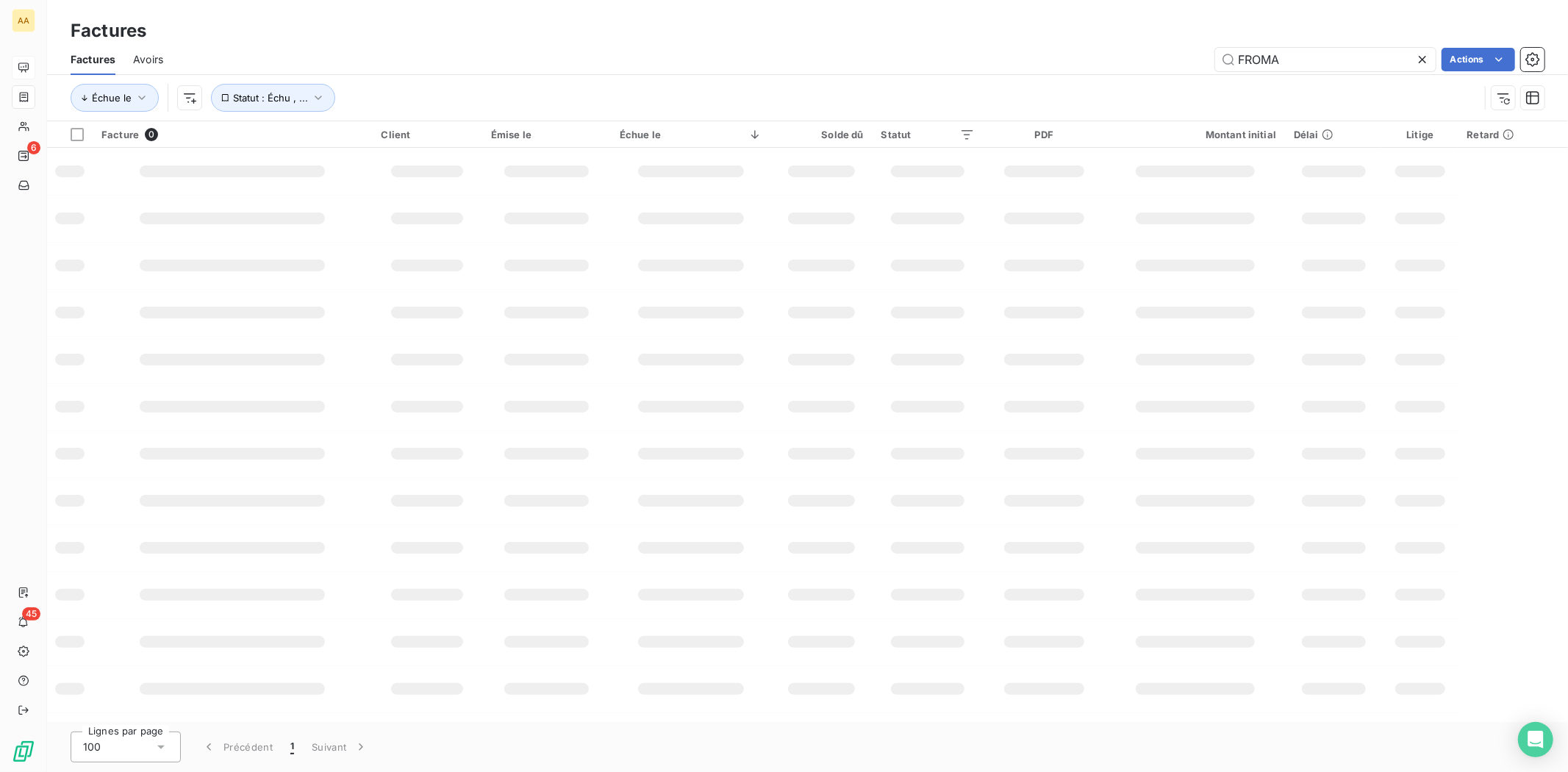
drag, startPoint x: 1349, startPoint y: 67, endPoint x: 1027, endPoint y: 59, distance: 322.1
click at [1025, 70] on div "FROMA Actions" at bounding box center [863, 59] width 1364 height 23
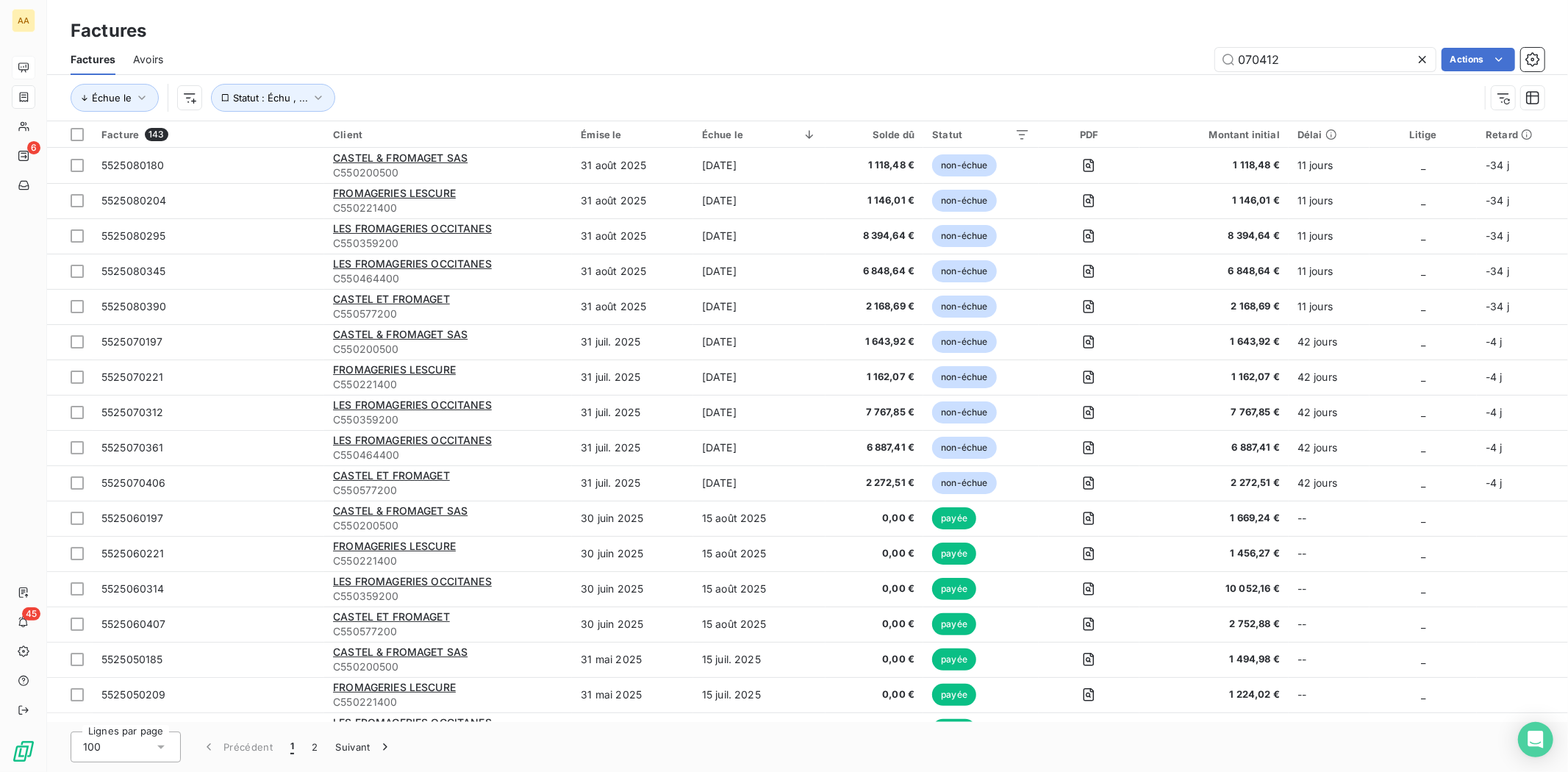
type input "070412"
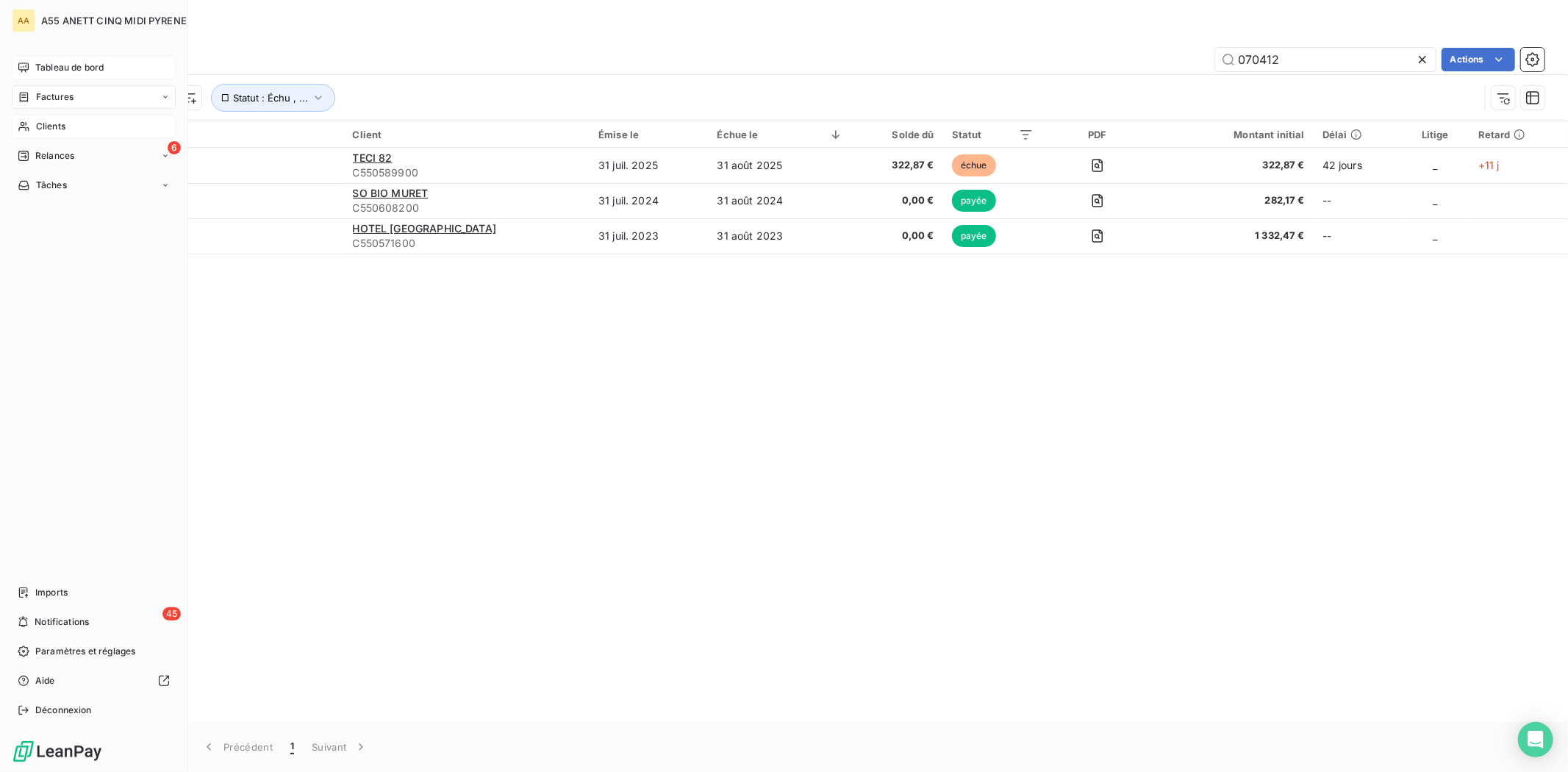
click at [29, 125] on icon at bounding box center [23, 127] width 12 height 12
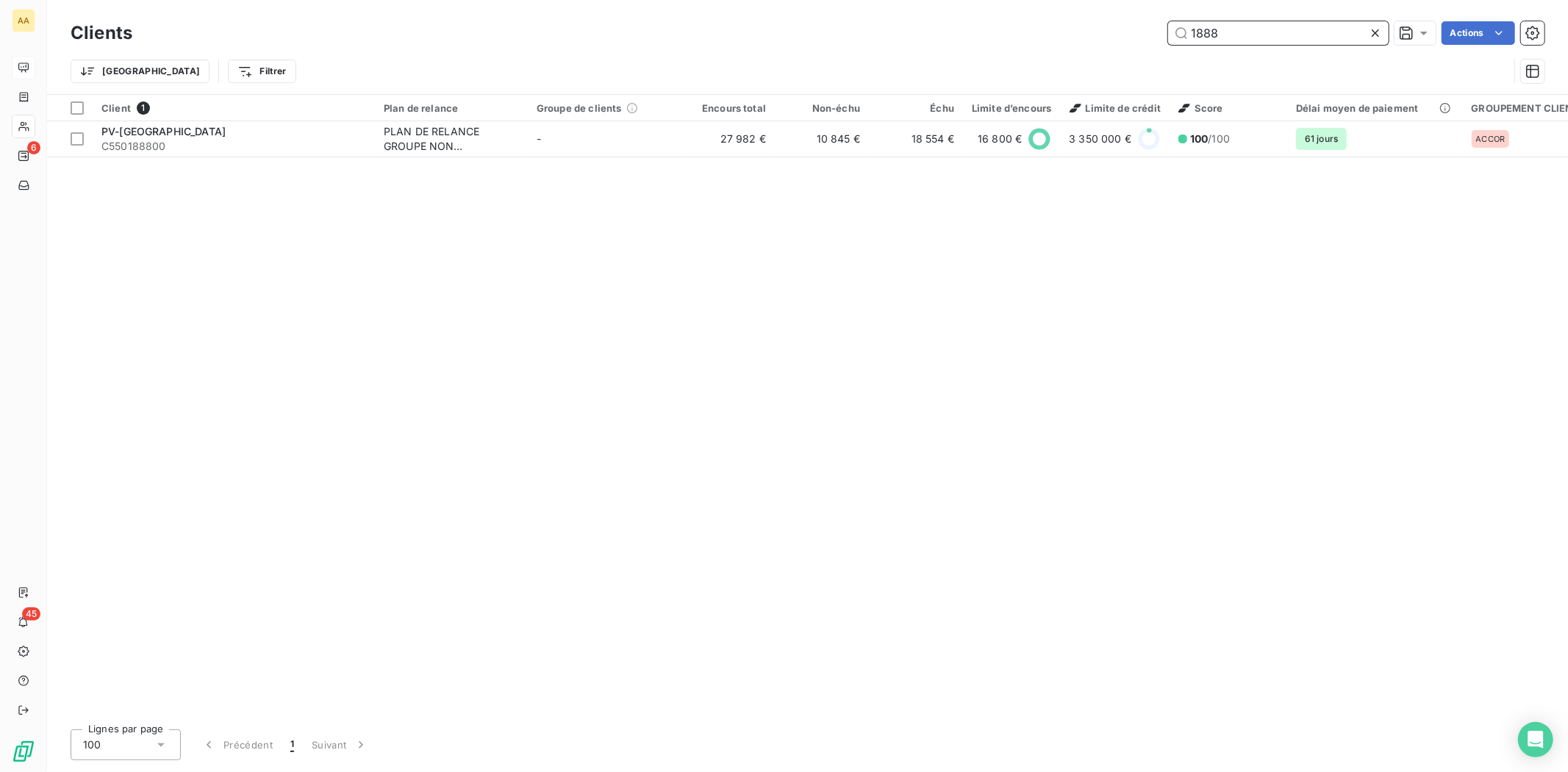
drag, startPoint x: 1312, startPoint y: 33, endPoint x: 1292, endPoint y: 47, distance: 24.4
click at [1294, 47] on div "Clients 1888 Actions" at bounding box center [808, 33] width 1475 height 31
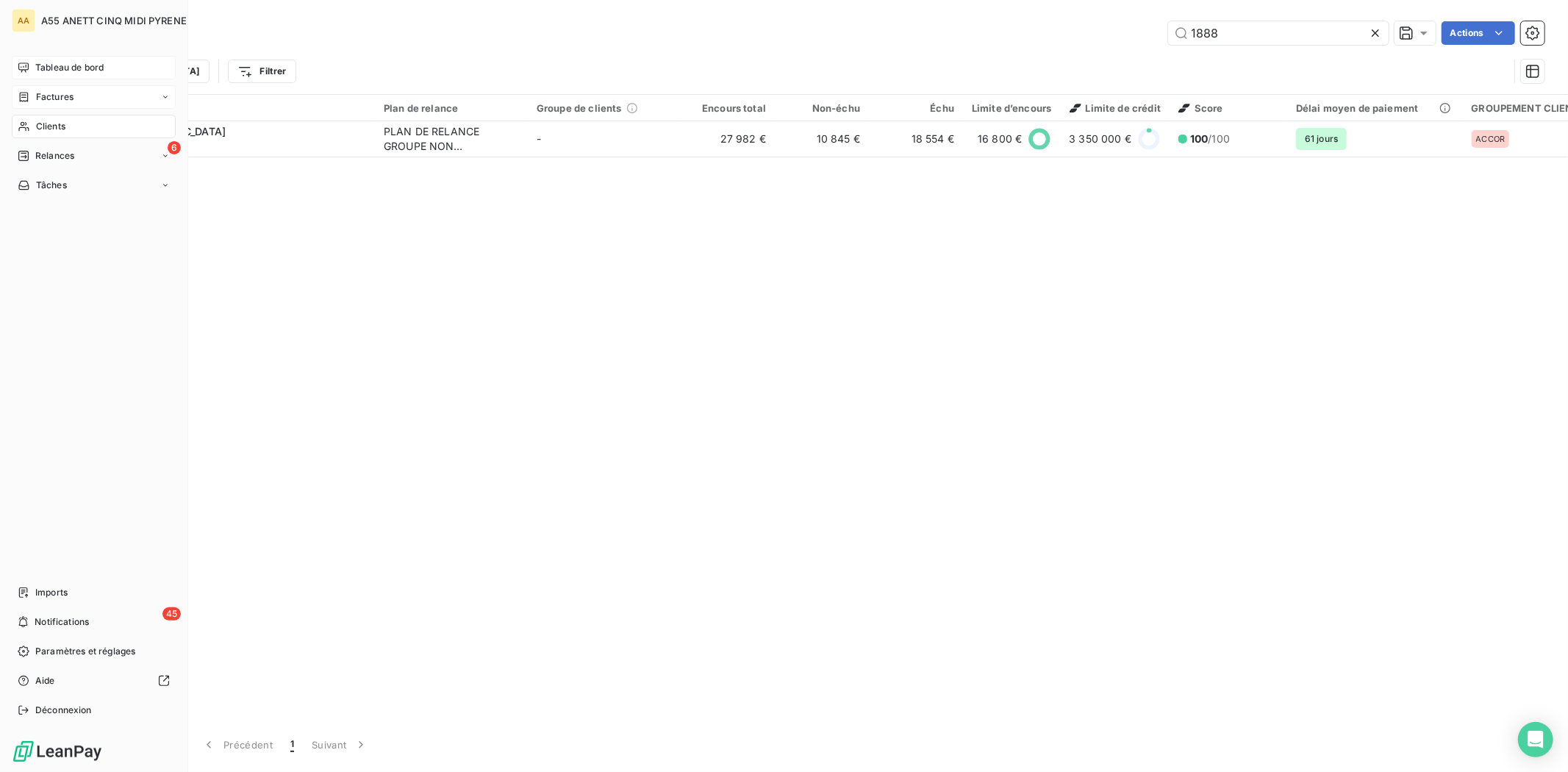
click at [27, 91] on div "Factures" at bounding box center [45, 97] width 56 height 13
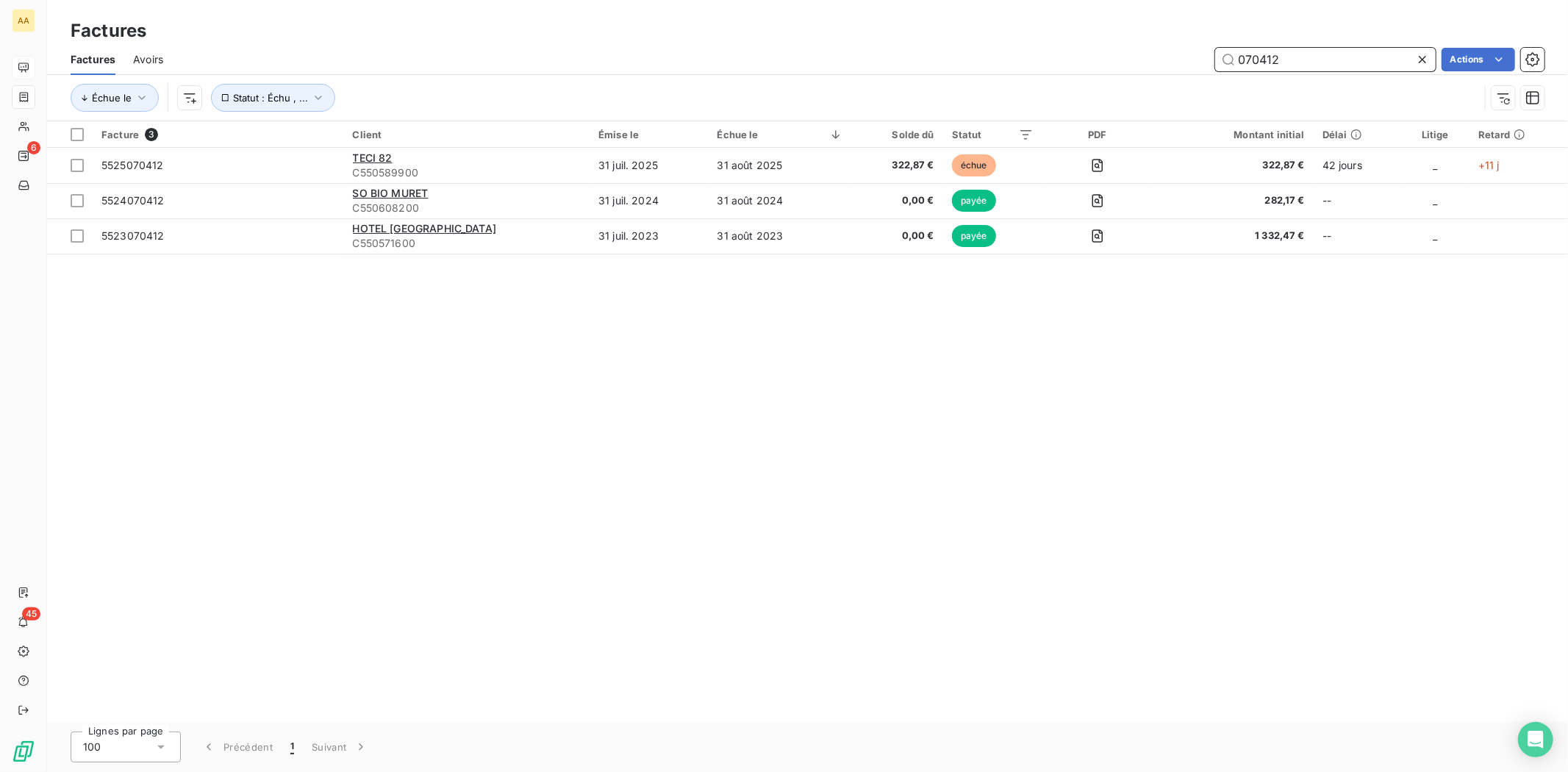
click at [1298, 60] on input "070412" at bounding box center [1325, 59] width 220 height 23
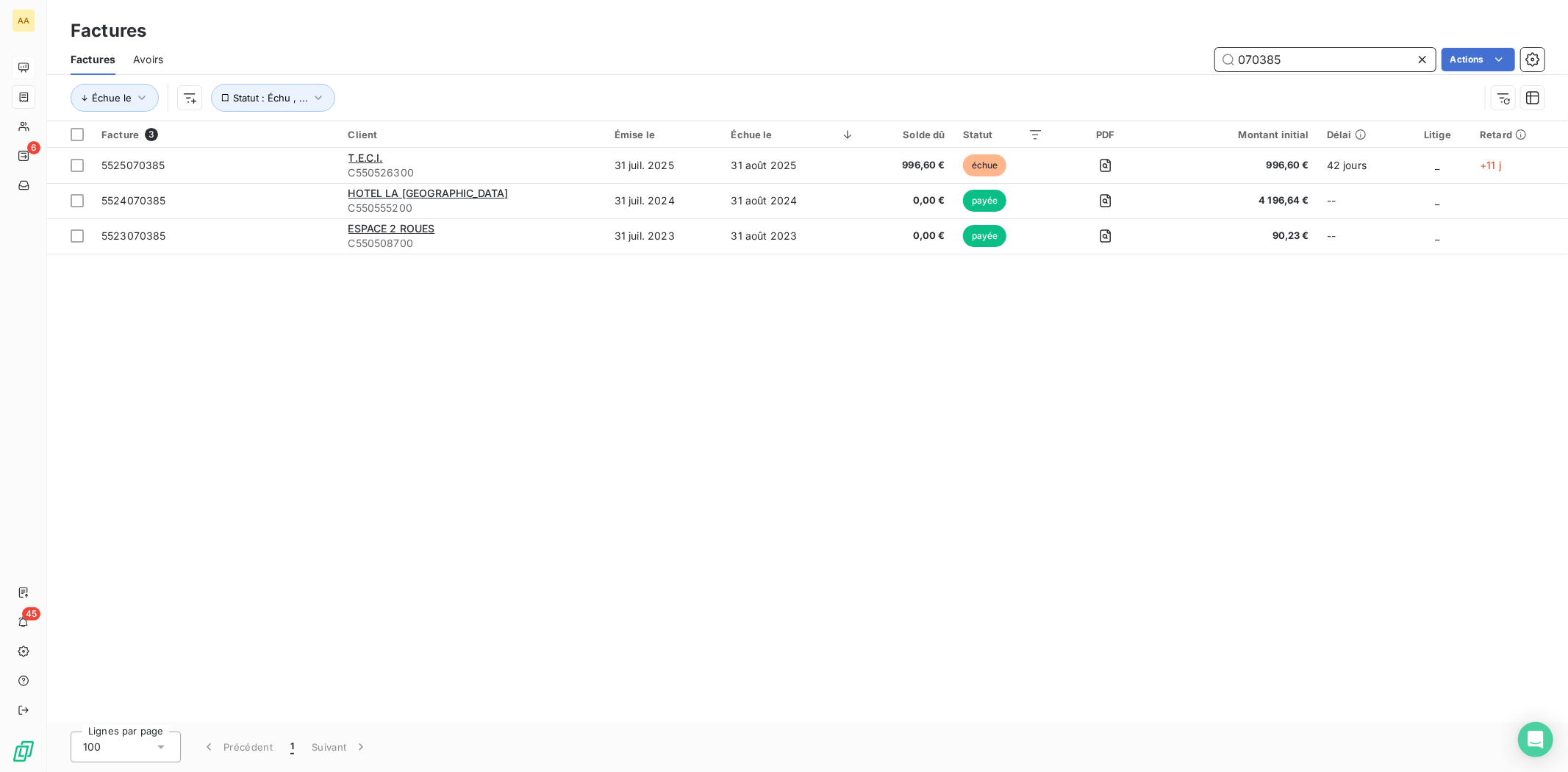
drag, startPoint x: 1292, startPoint y: 65, endPoint x: 936, endPoint y: 65, distance: 356.0
click at [949, 65] on div "070385 Actions" at bounding box center [863, 59] width 1364 height 23
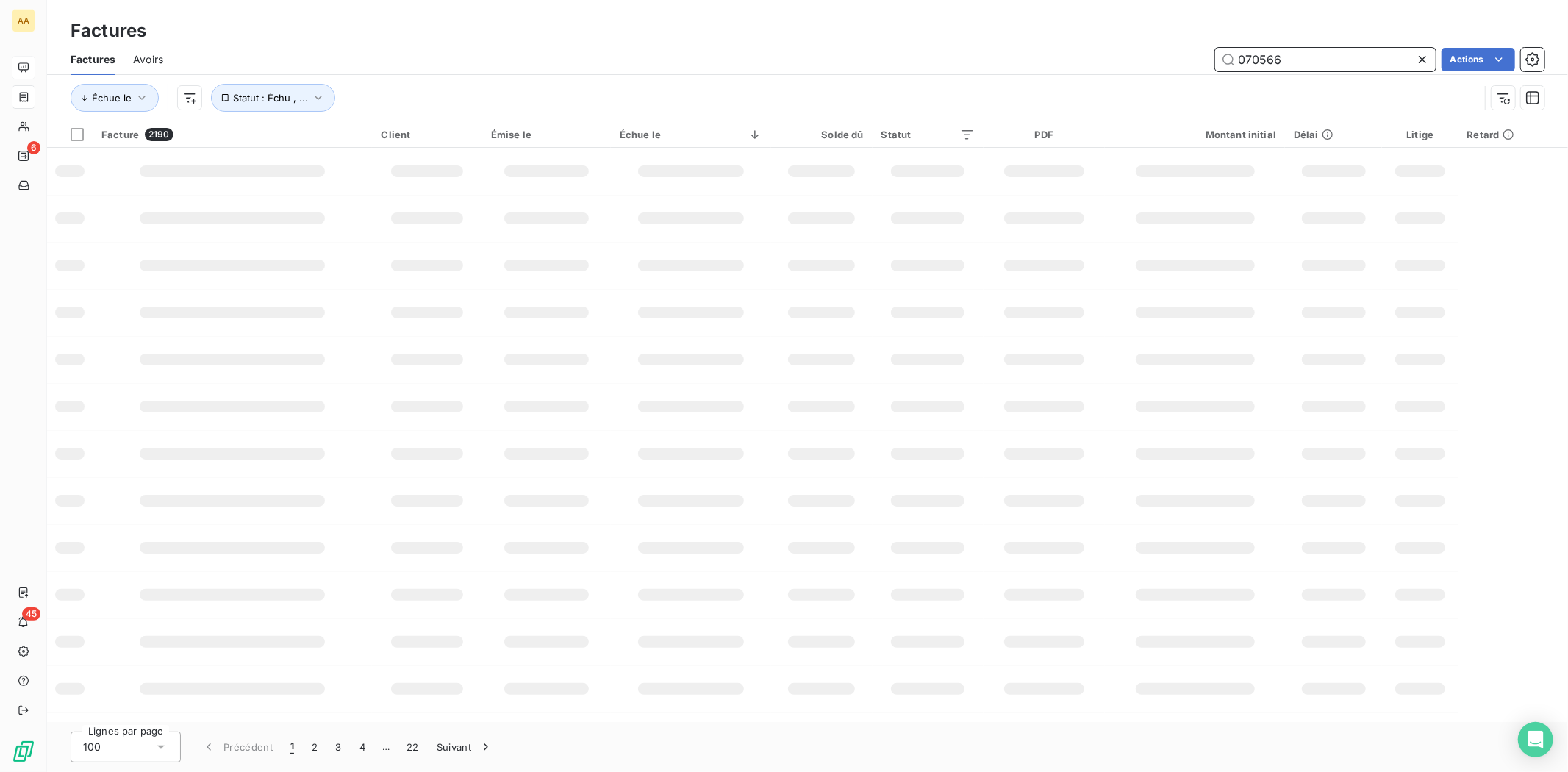
type input "070566"
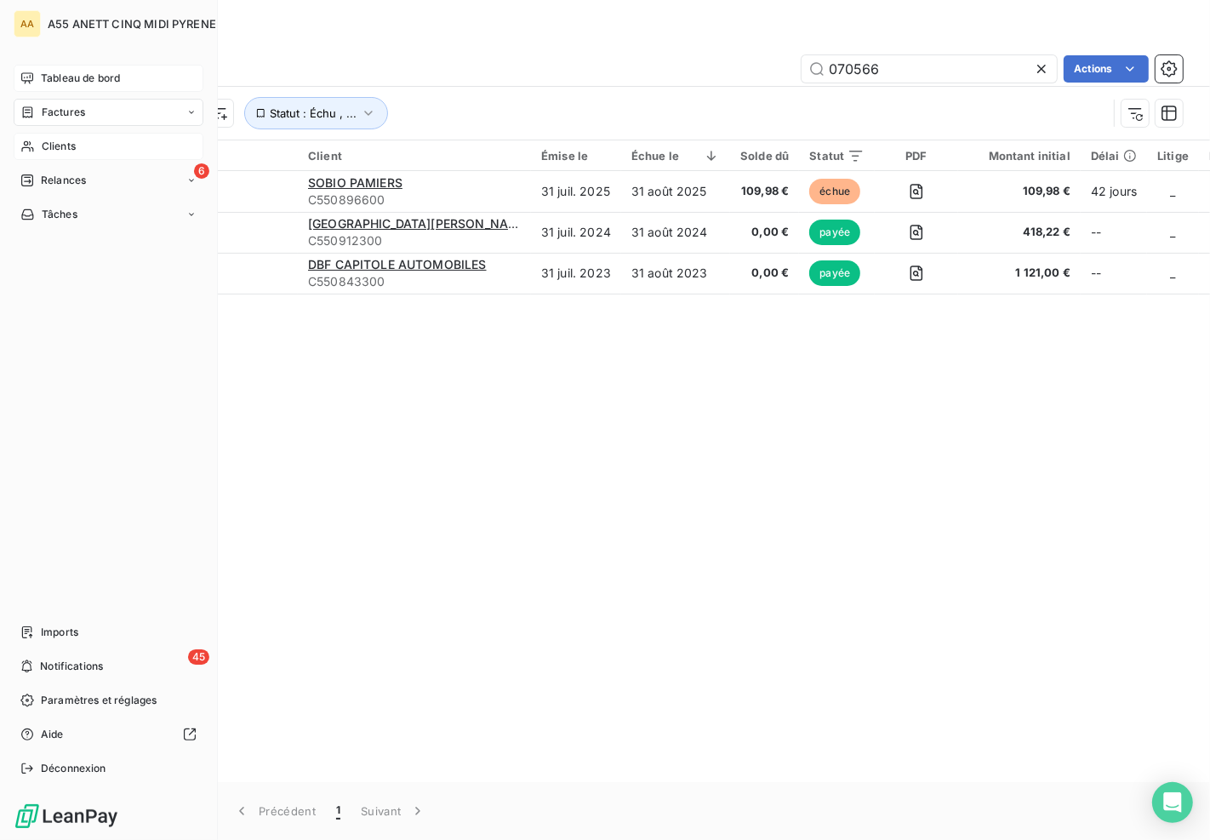
click at [29, 147] on icon at bounding box center [27, 146] width 12 height 11
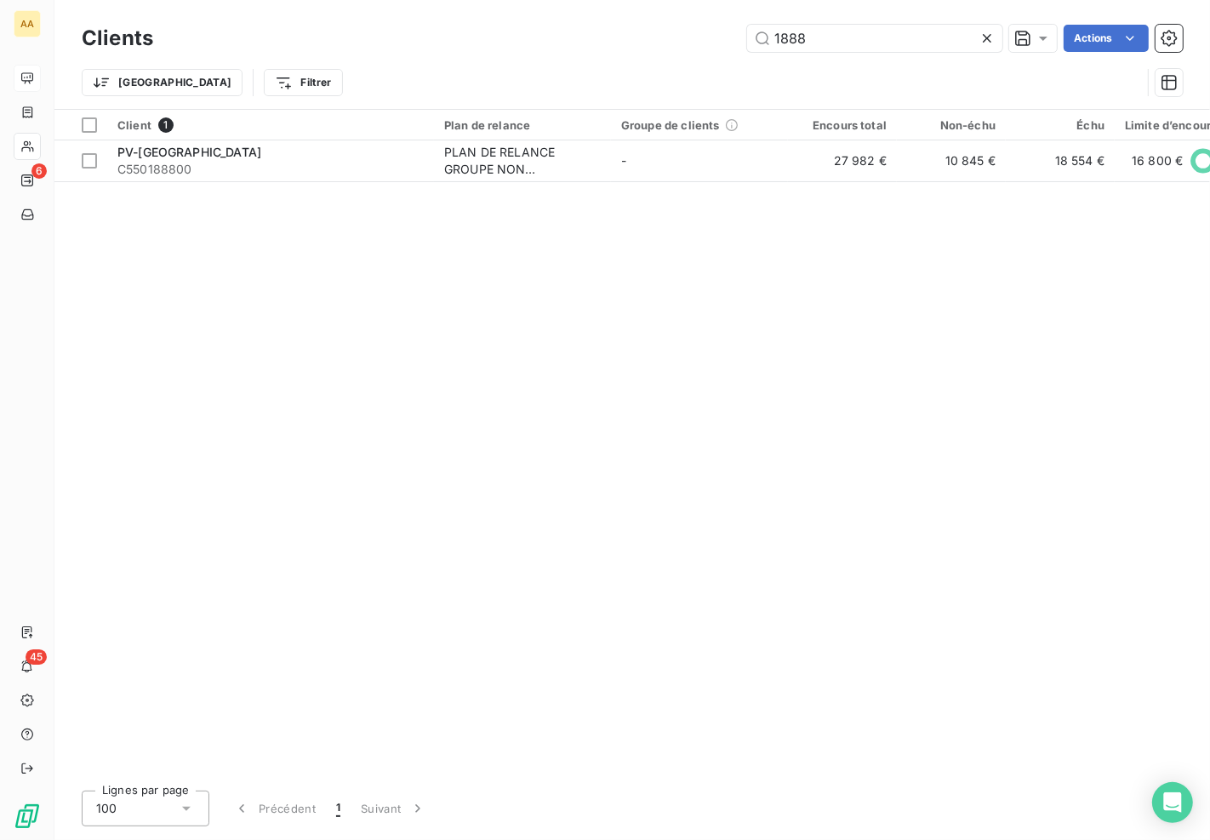
drag, startPoint x: 860, startPoint y: 40, endPoint x: 239, endPoint y: 66, distance: 621.5
click at [255, 66] on div "Clients 1888 Actions Trier Filtrer" at bounding box center [632, 64] width 1101 height 88
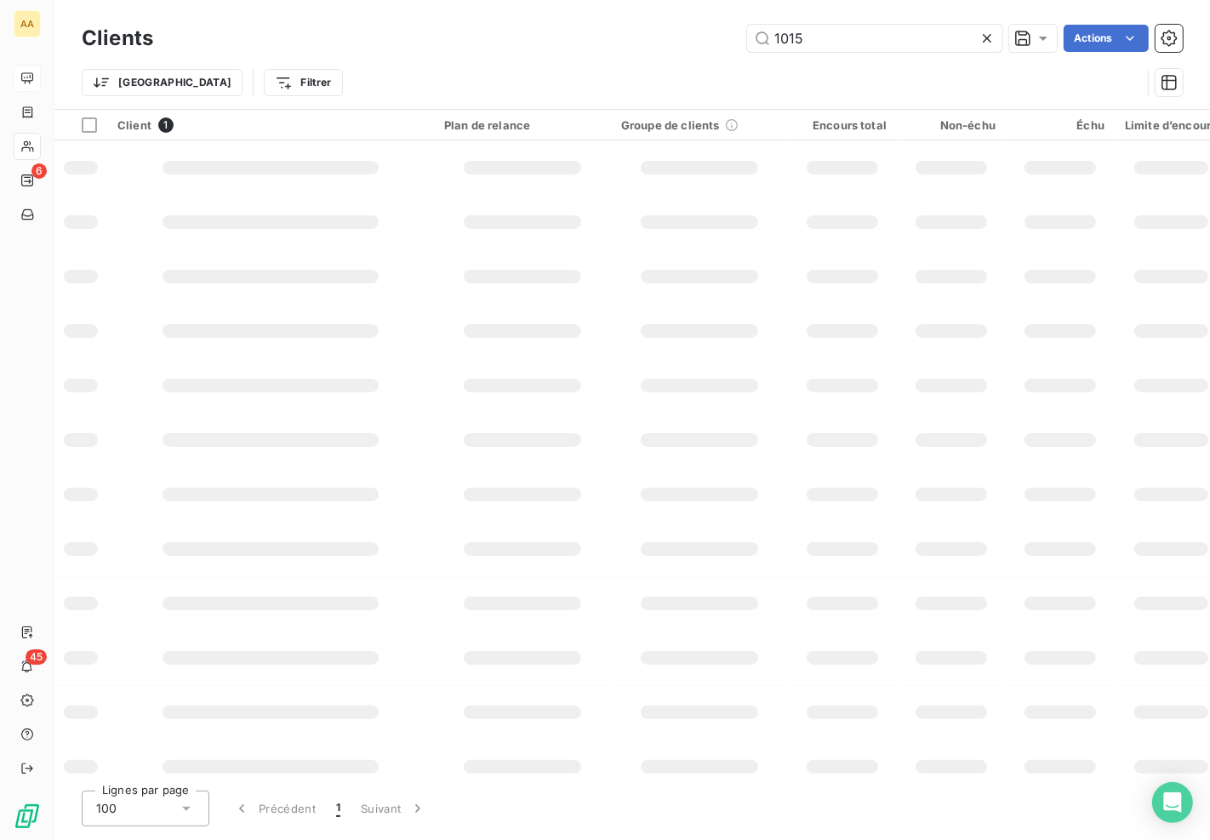
type input "1015"
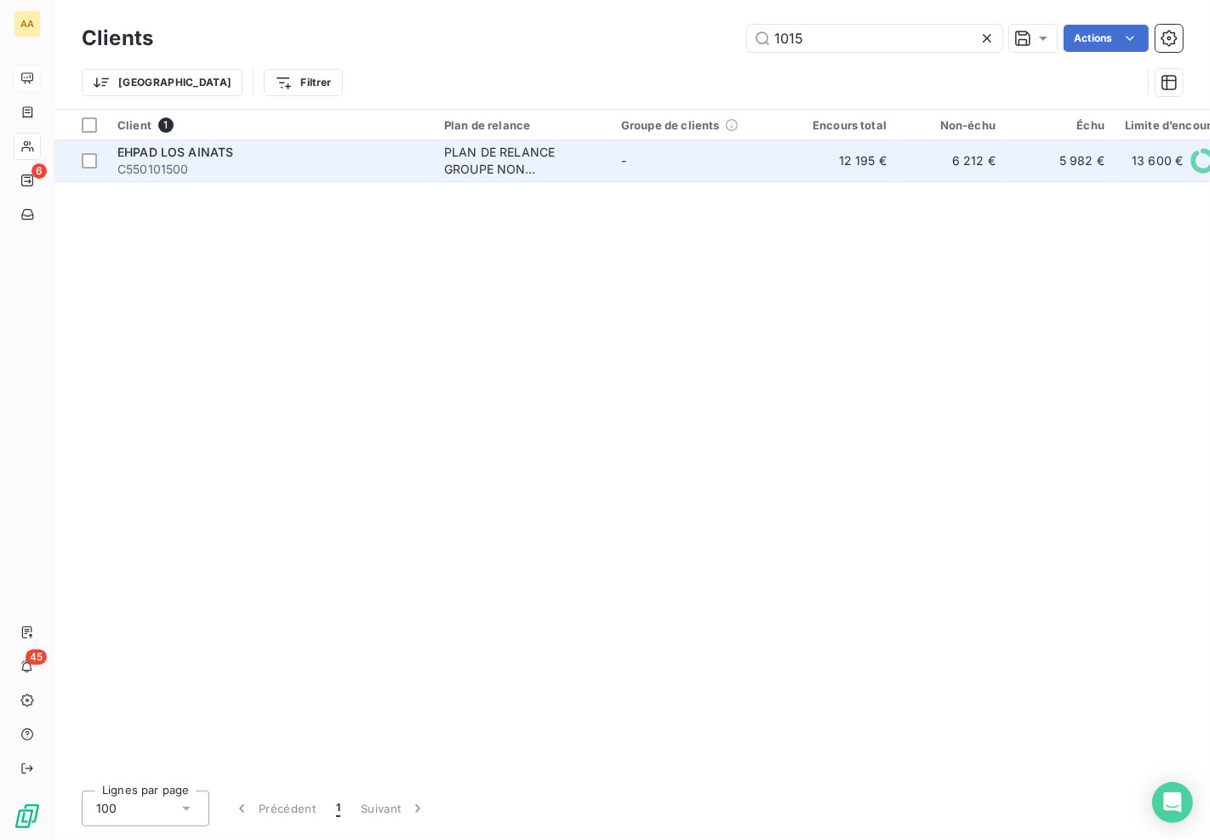
click at [270, 163] on span "C550101500" at bounding box center [270, 169] width 306 height 17
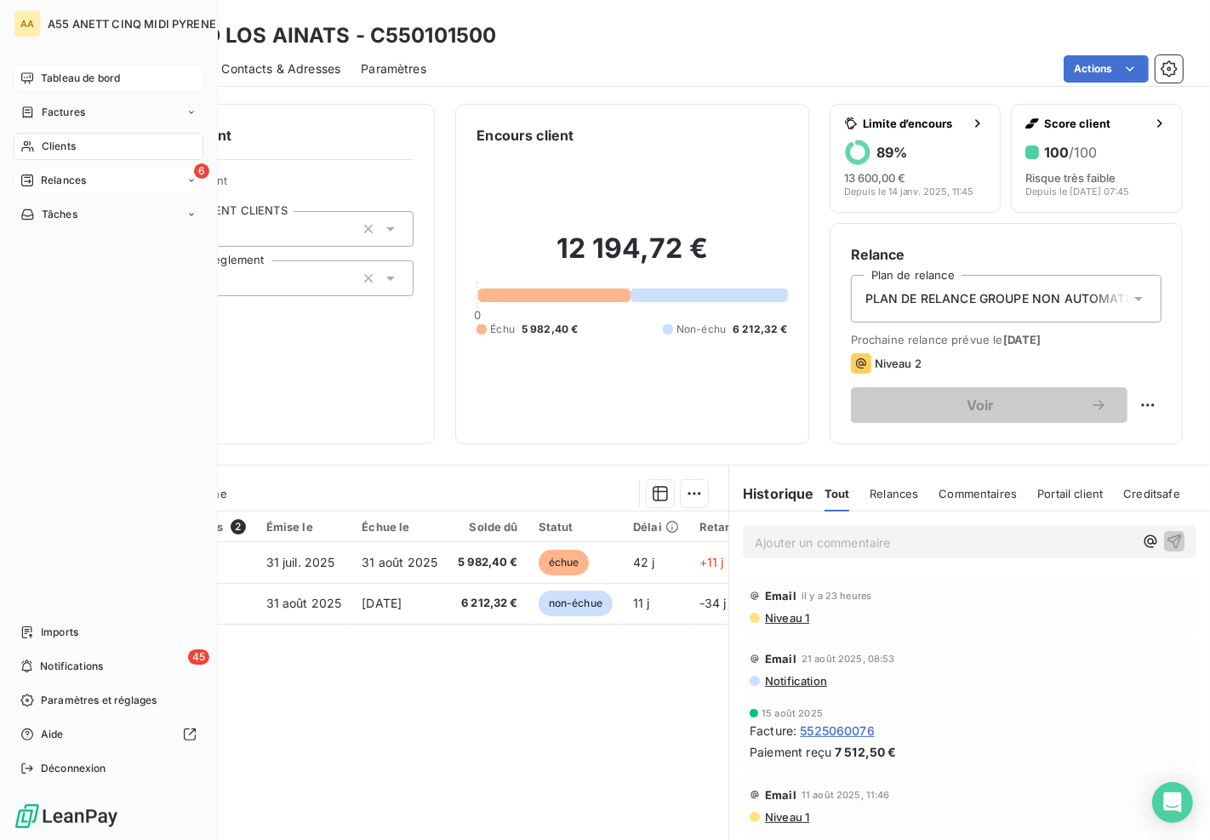
click at [43, 181] on span "Relances" at bounding box center [63, 180] width 45 height 15
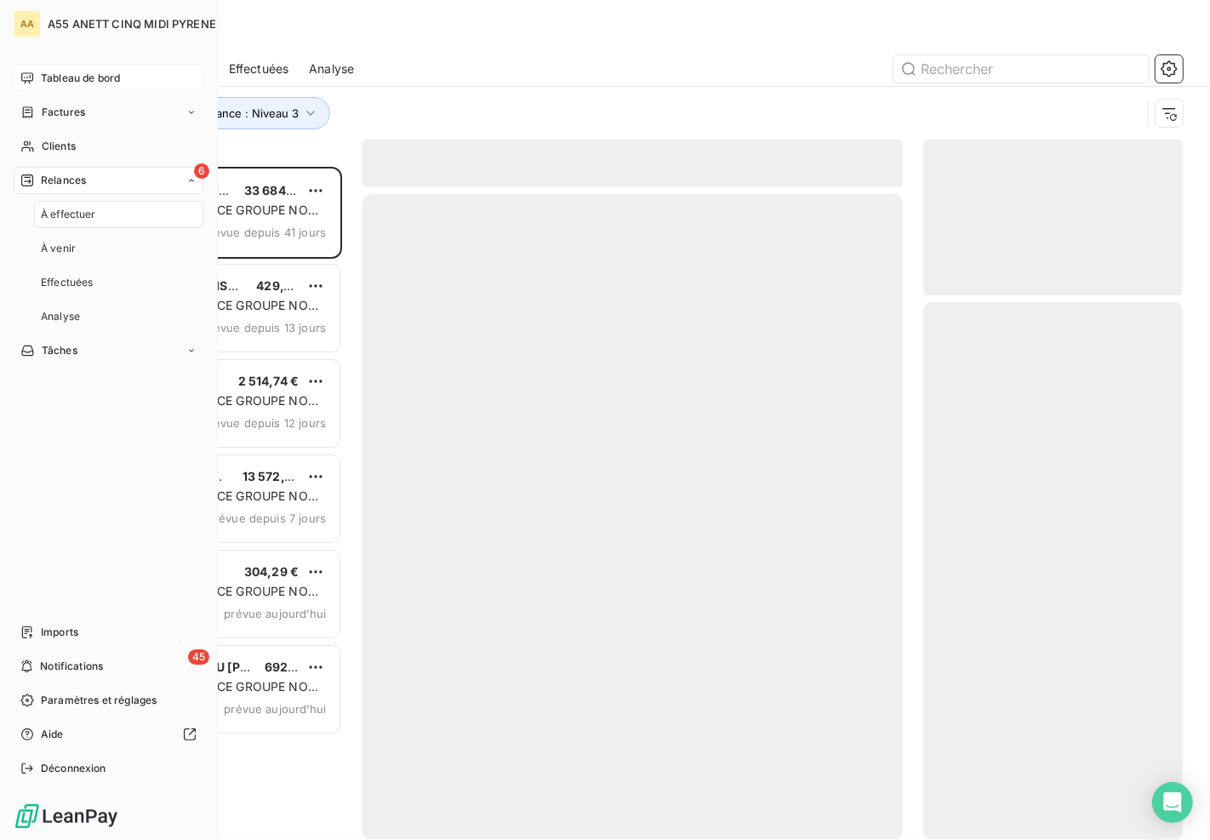
scroll to position [659, 245]
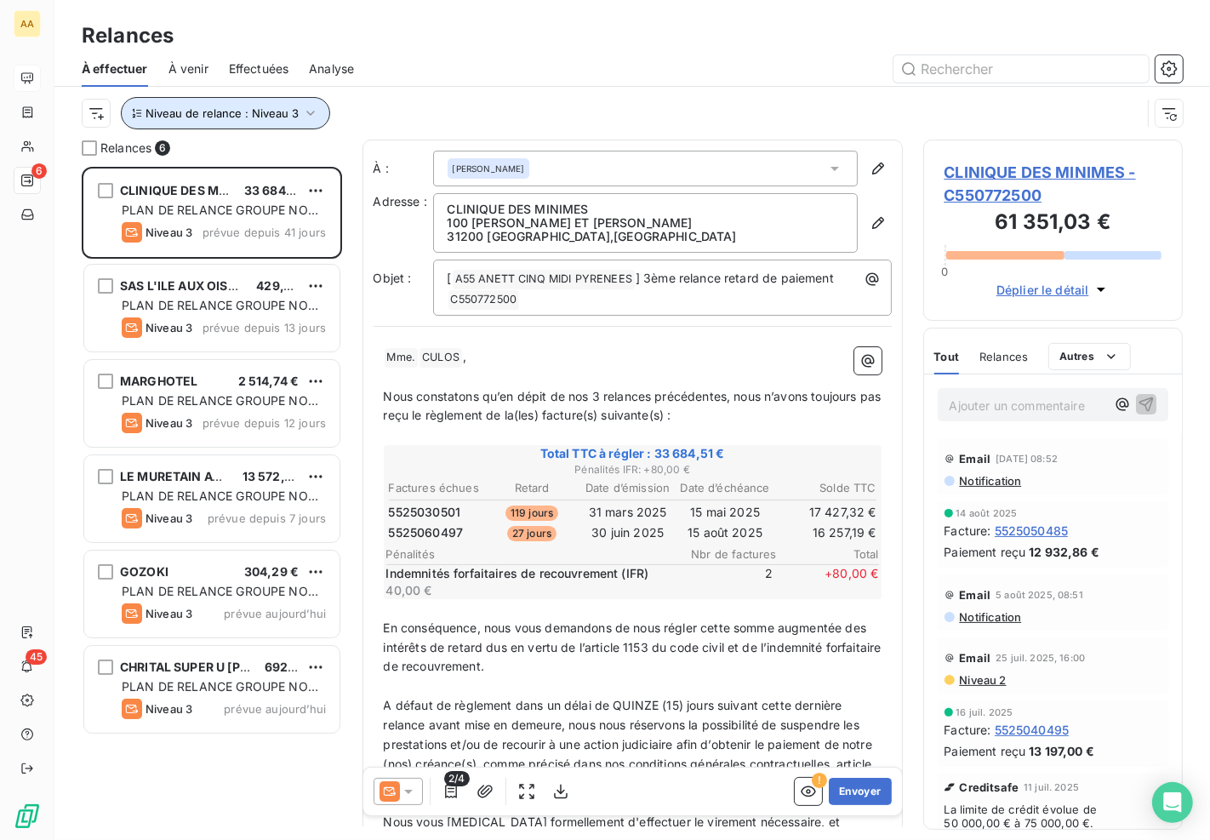
click at [241, 112] on span "Niveau de relance : Niveau 3" at bounding box center [221, 113] width 153 height 14
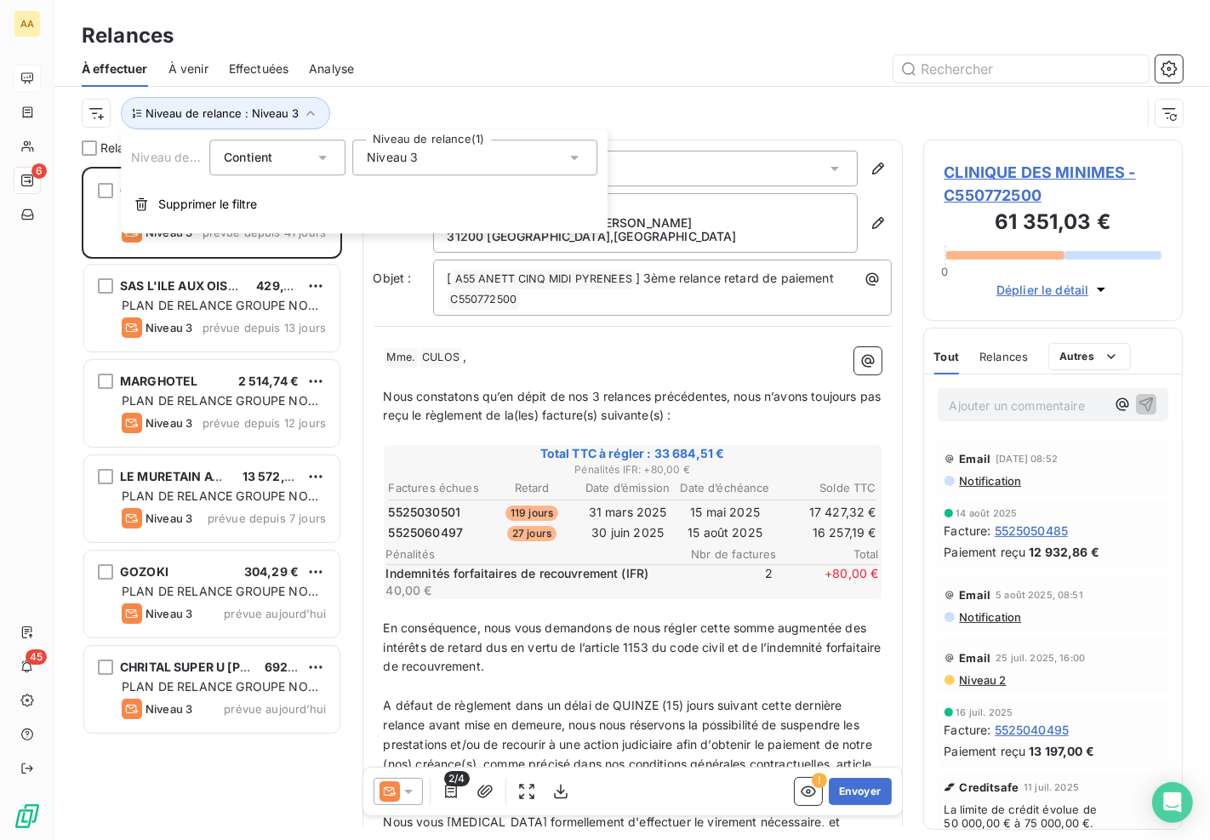
click at [551, 164] on div "Niveau 3" at bounding box center [474, 158] width 245 height 36
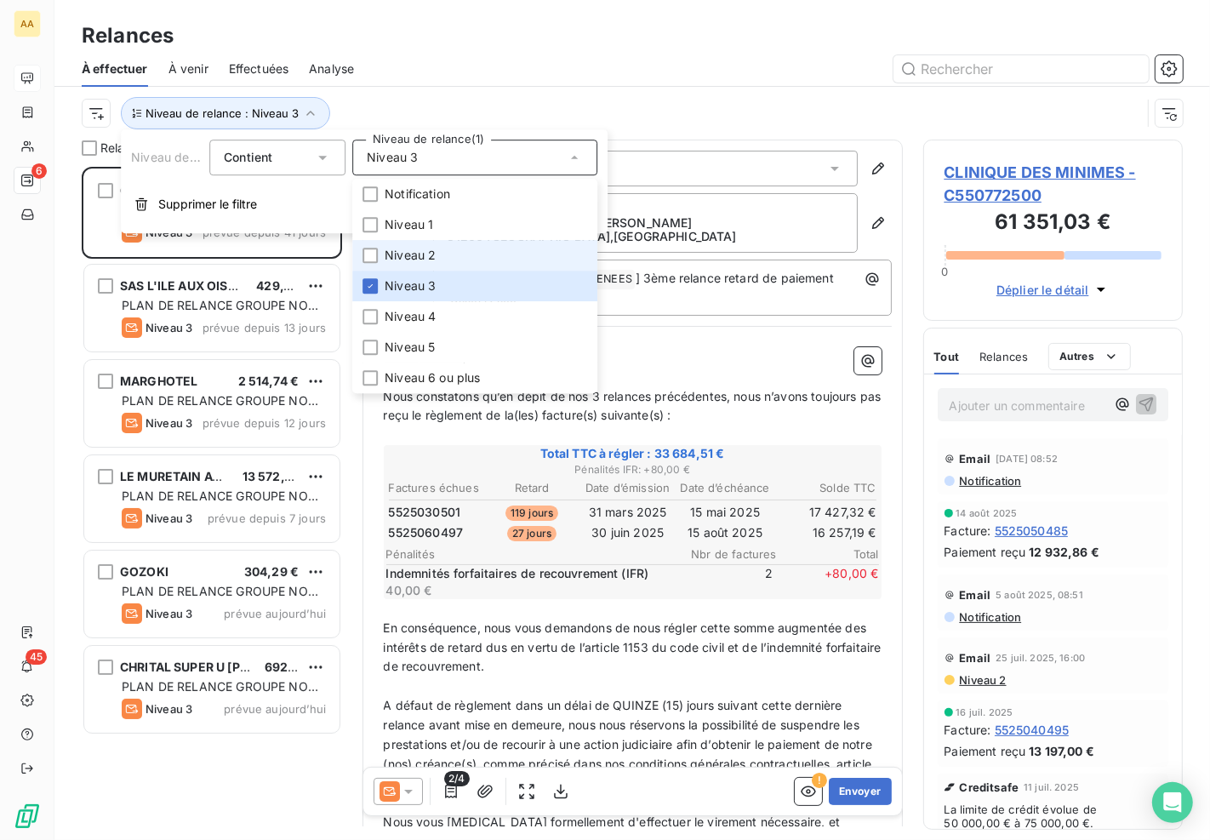
click at [429, 259] on span "Niveau 2" at bounding box center [410, 255] width 51 height 17
click at [412, 295] on li "Niveau 3" at bounding box center [474, 286] width 245 height 31
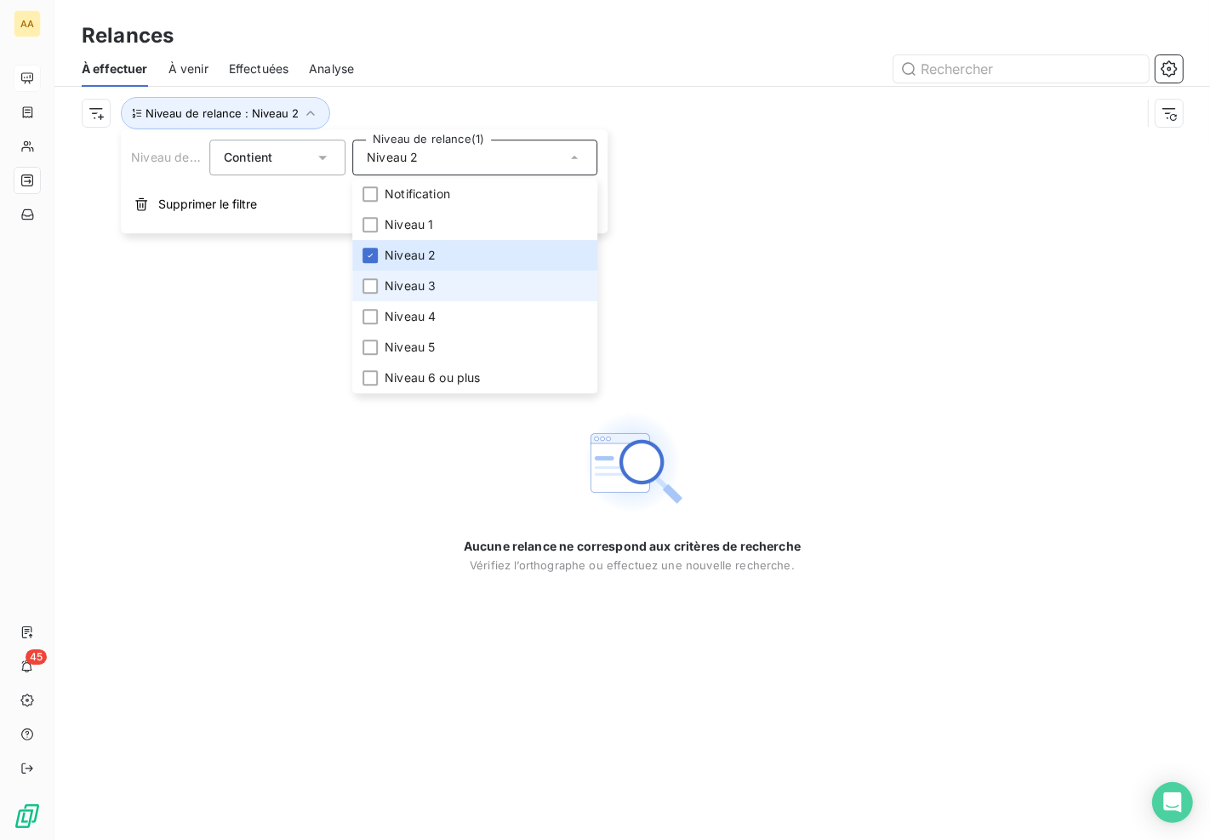
drag, startPoint x: 422, startPoint y: 299, endPoint x: 421, endPoint y: 288, distance: 11.1
click at [422, 298] on li "Niveau 3" at bounding box center [474, 286] width 245 height 31
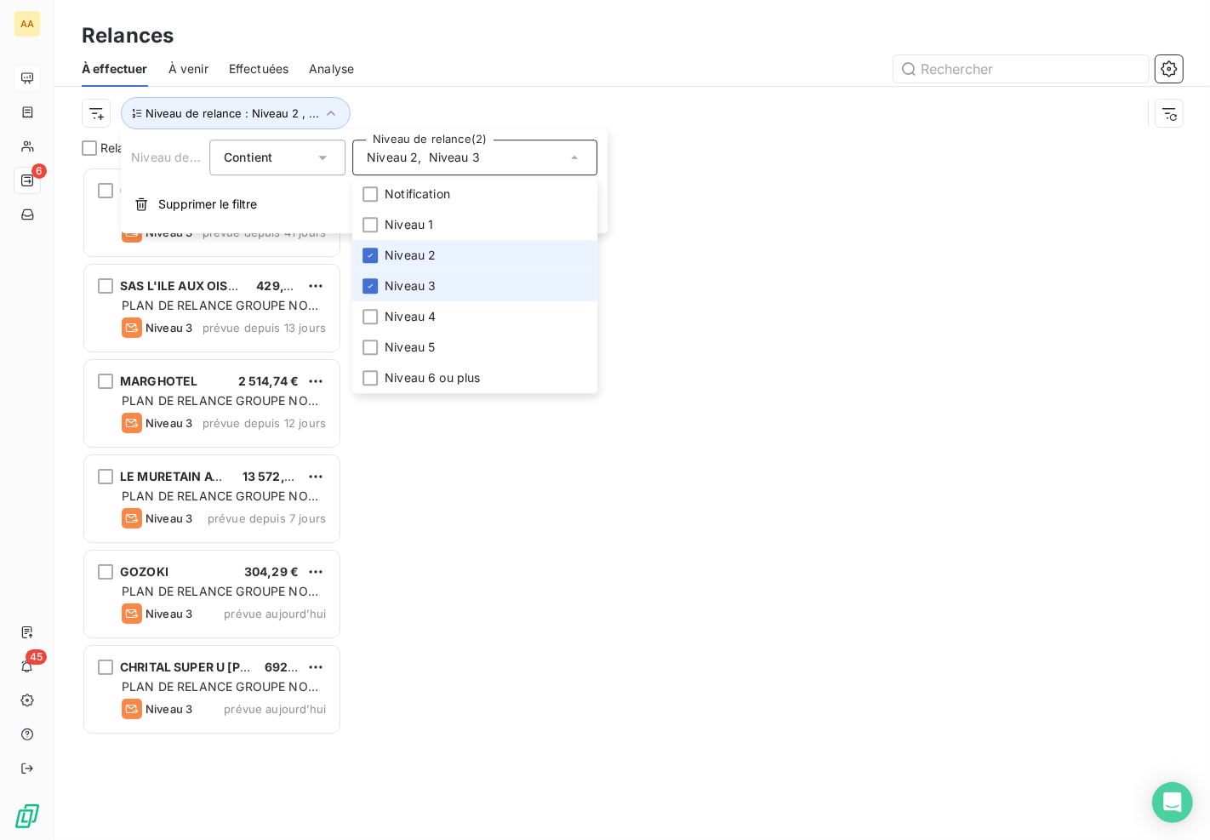
scroll to position [659, 245]
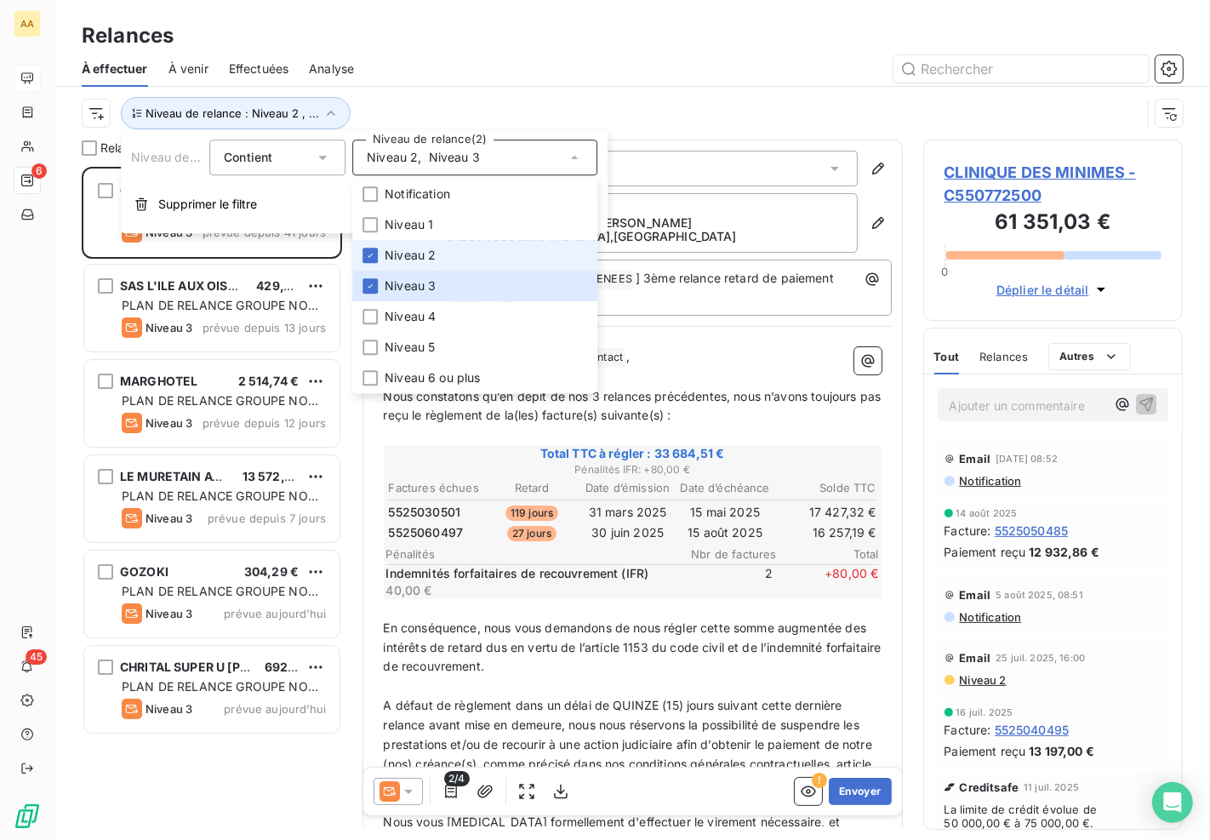
click at [422, 260] on span "Niveau 2" at bounding box center [410, 255] width 51 height 17
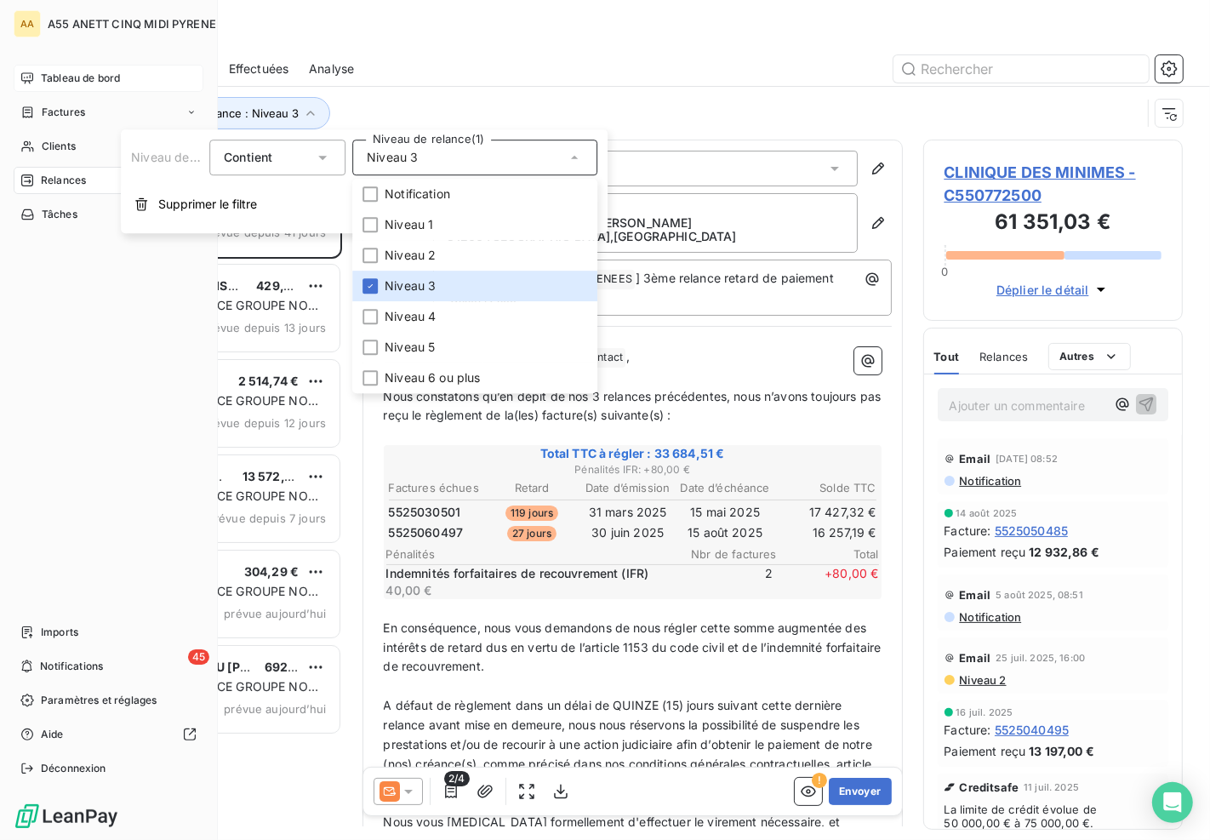
click at [68, 95] on nav "Tableau de bord Factures Clients 6 Relances Tâches" at bounding box center [109, 146] width 190 height 163
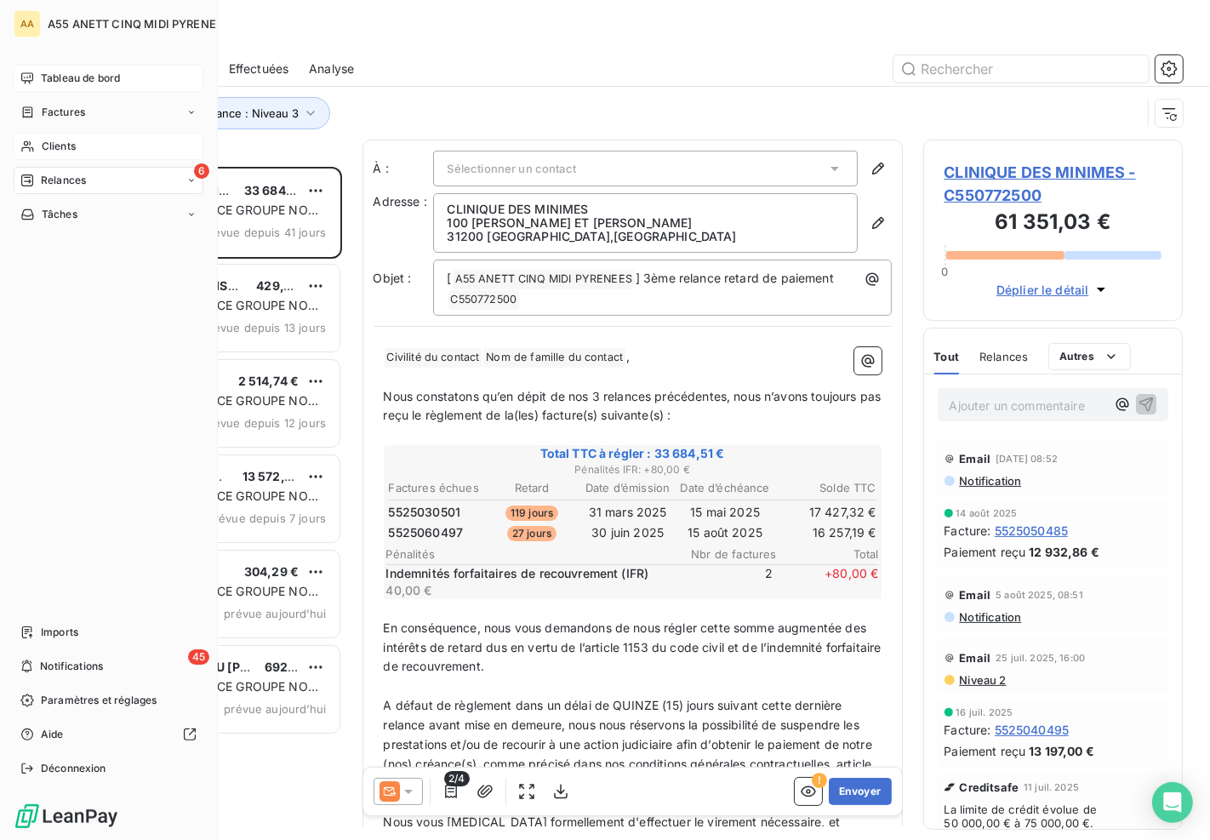
click at [60, 137] on div "Clients" at bounding box center [109, 146] width 190 height 27
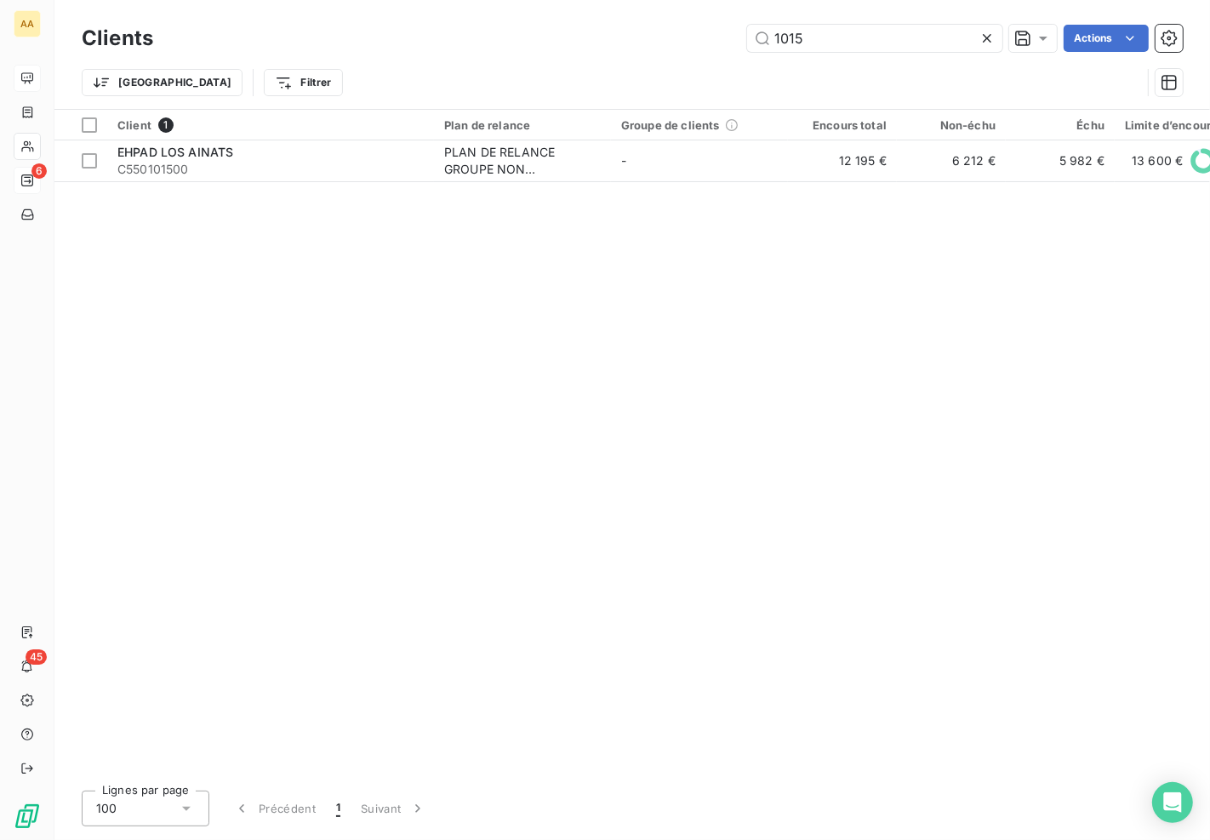
drag, startPoint x: 800, startPoint y: 37, endPoint x: 641, endPoint y: 58, distance: 161.3
click at [699, 55] on div "Clients 1015 Actions Trier Filtrer" at bounding box center [632, 64] width 1101 height 88
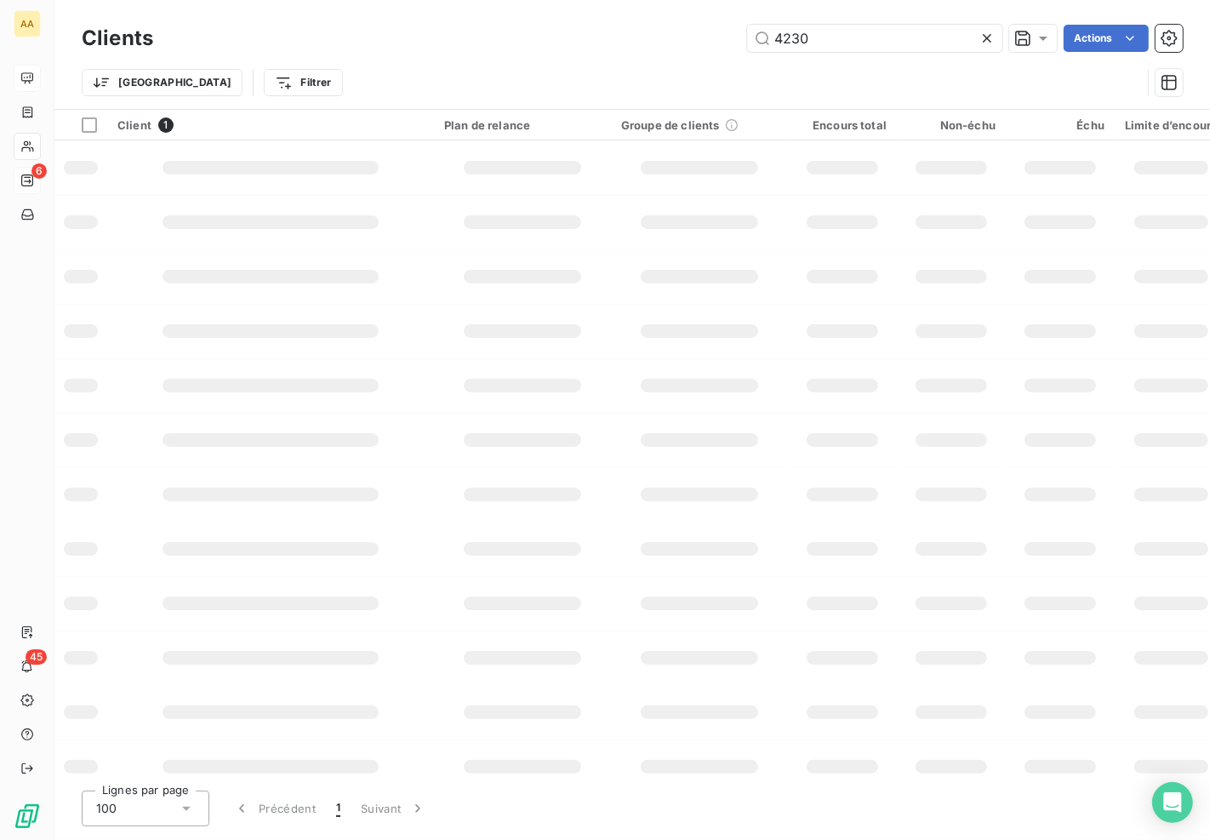
type input "4230"
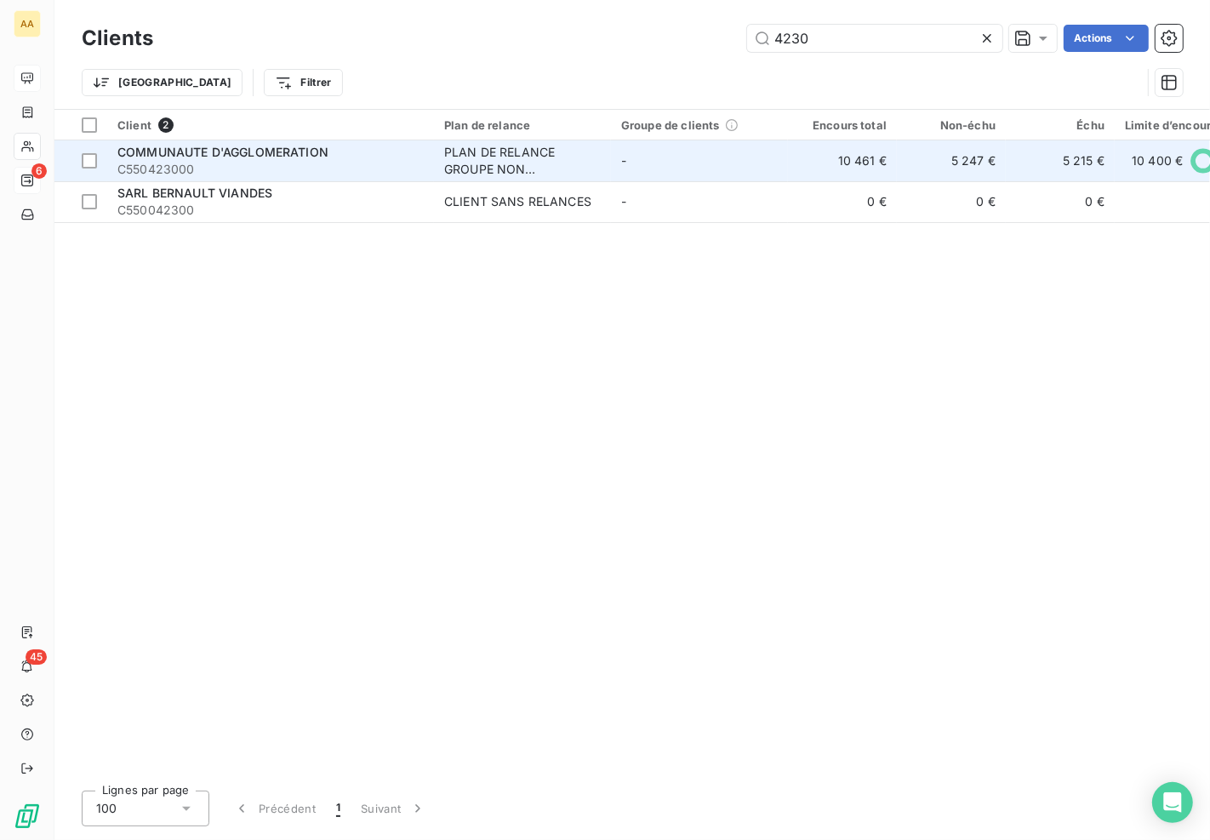
click at [293, 145] on span "COMMUNAUTE D'AGGLOMERATION" at bounding box center [222, 152] width 211 height 14
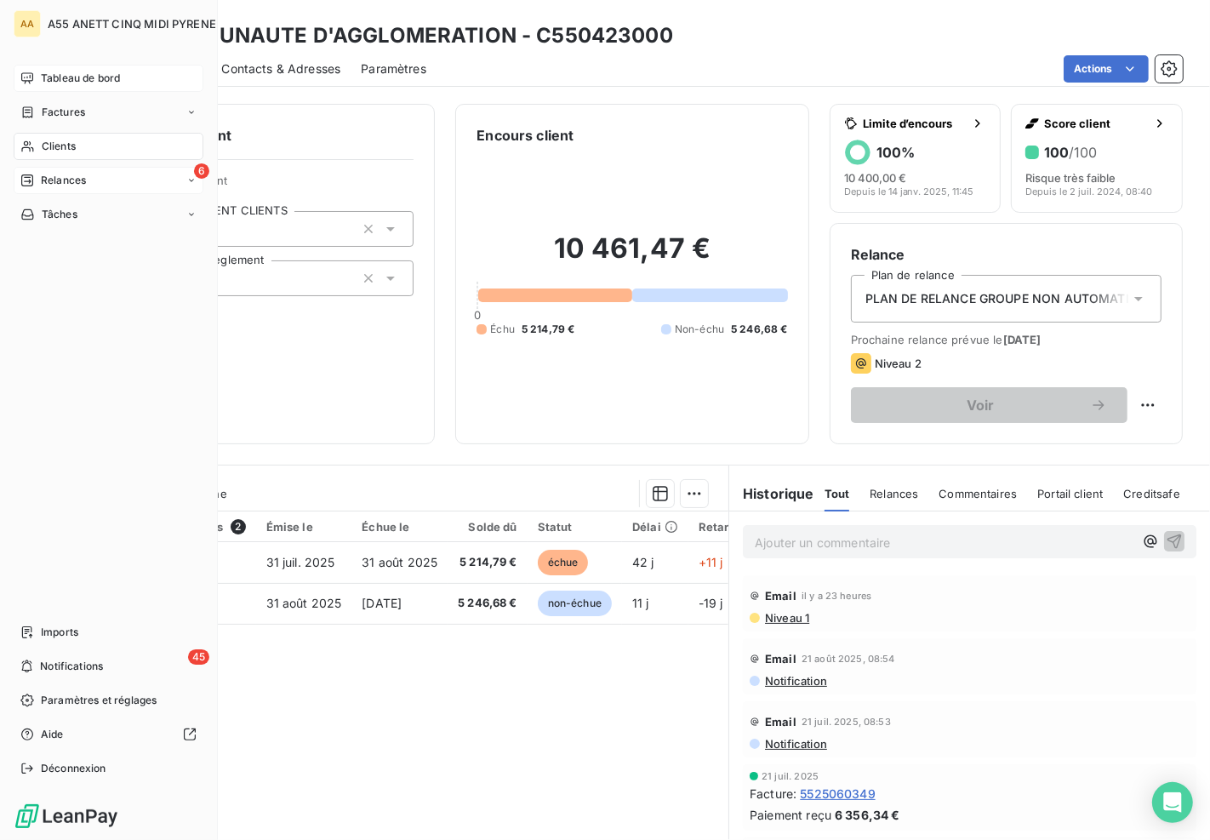
click at [20, 143] on icon at bounding box center [27, 147] width 14 height 14
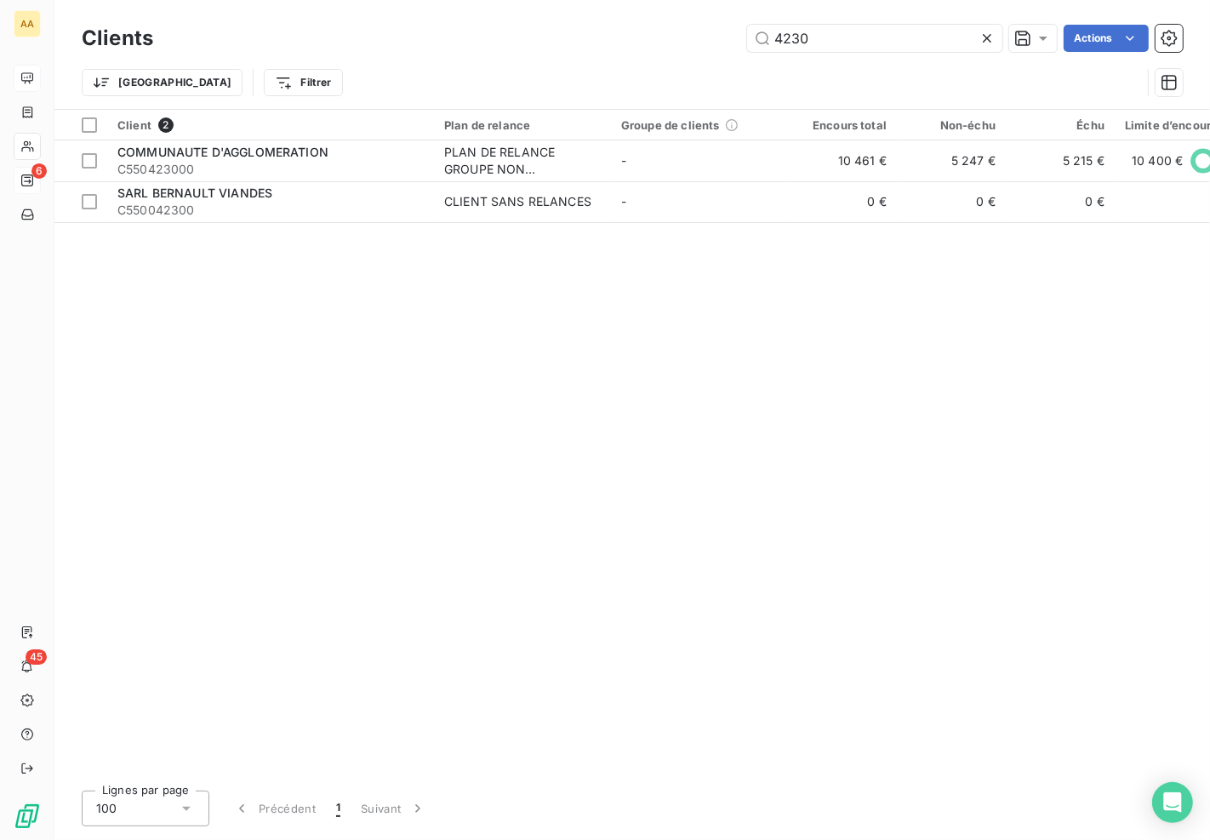
drag, startPoint x: 839, startPoint y: 37, endPoint x: 605, endPoint y: 37, distance: 233.9
click at [605, 37] on div "4230 Actions" at bounding box center [678, 38] width 1009 height 27
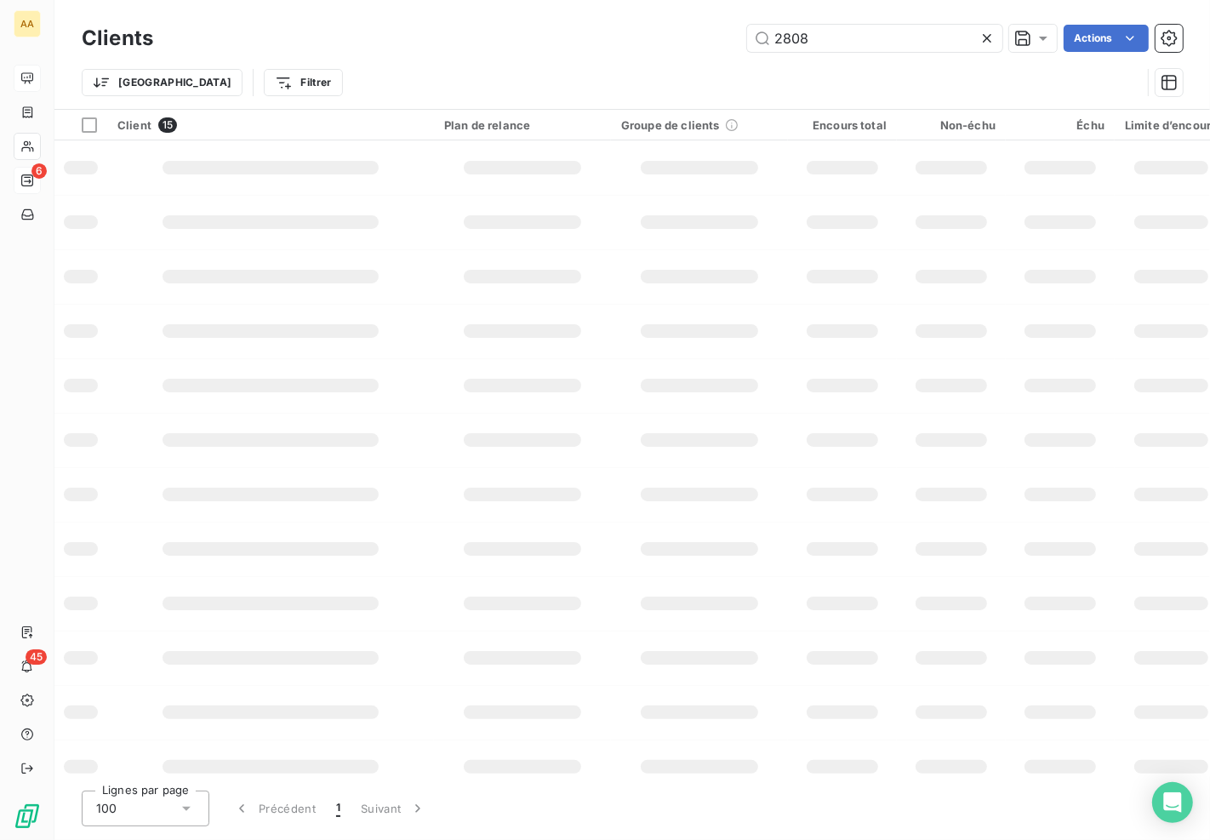
type input "2808"
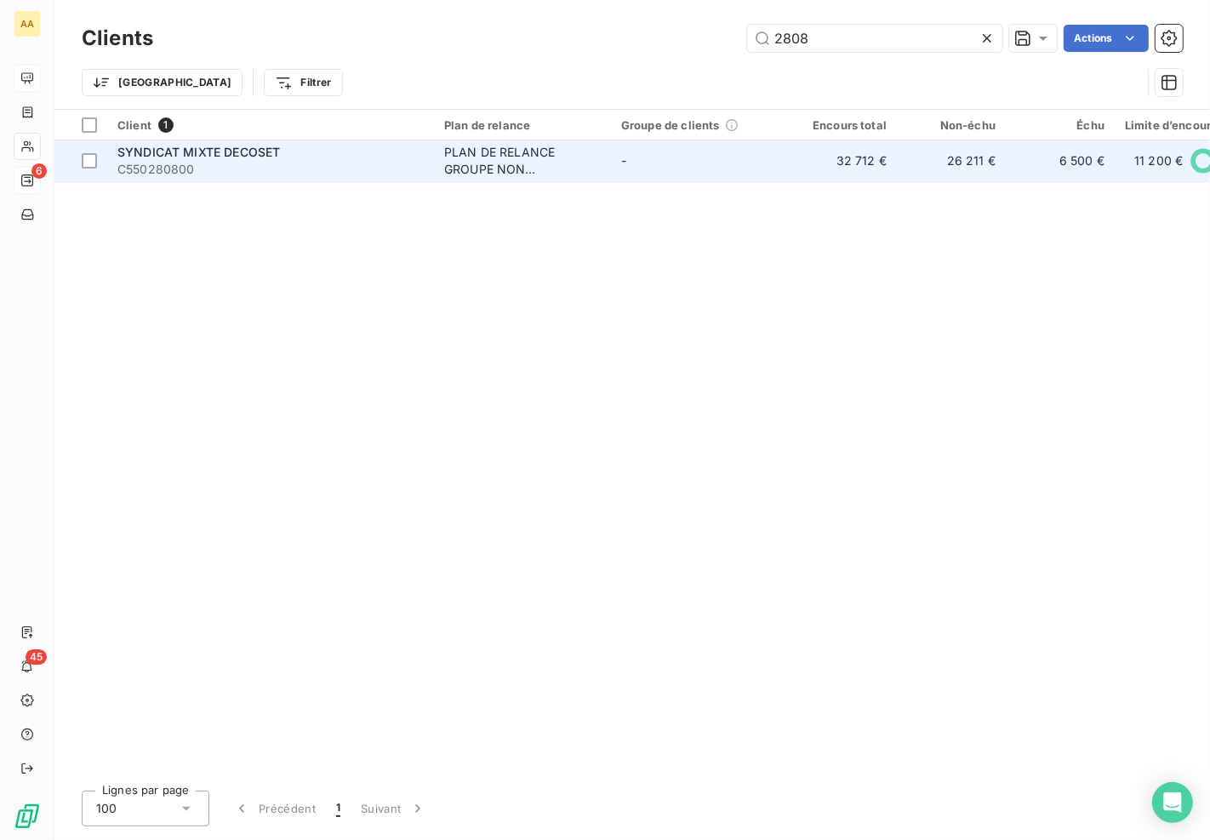
click at [770, 162] on td "-" at bounding box center [699, 160] width 177 height 41
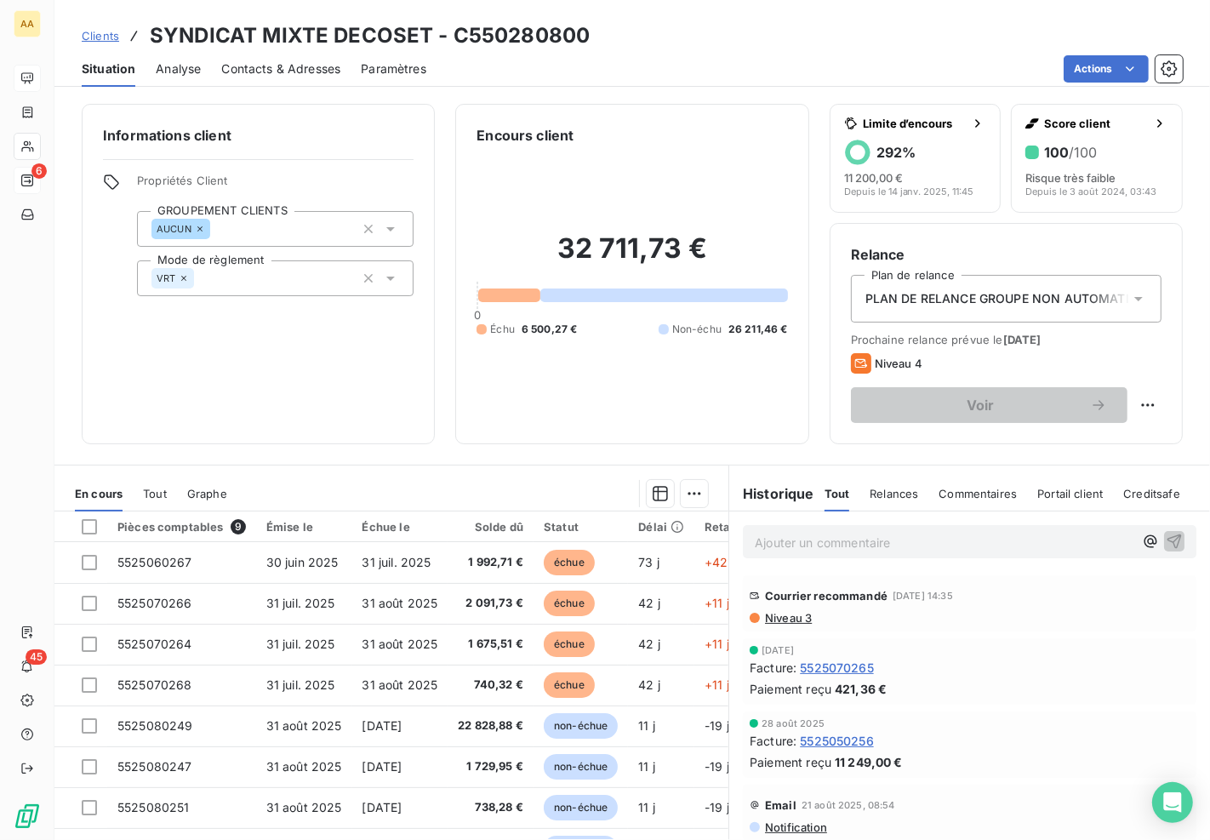
click at [289, 457] on div "Informations client Propriétés Client GROUPEMENT CLIENTS AUCUN Mode de règlemen…" at bounding box center [631, 467] width 1155 height 746
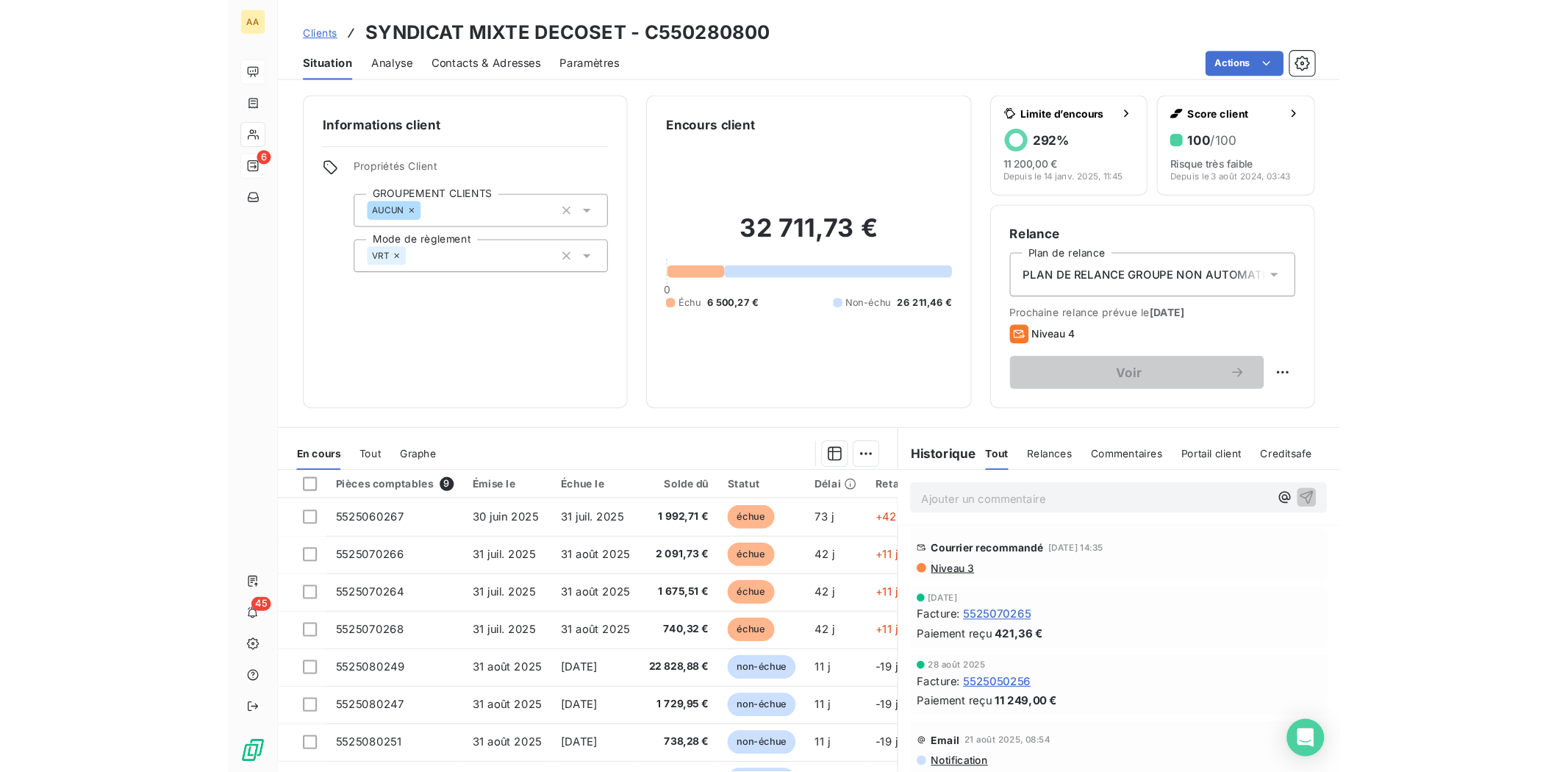
scroll to position [0, 49]
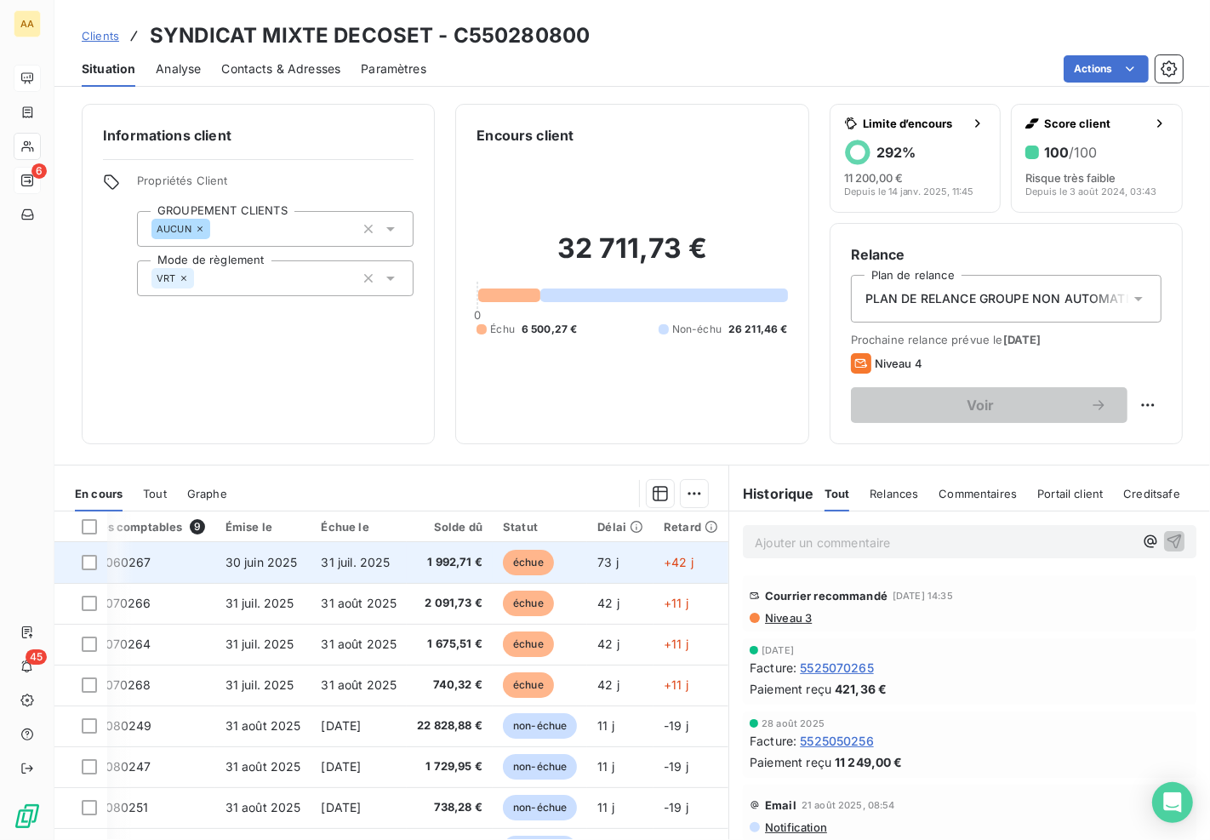
click at [412, 544] on td "1 992,71 €" at bounding box center [450, 562] width 86 height 41
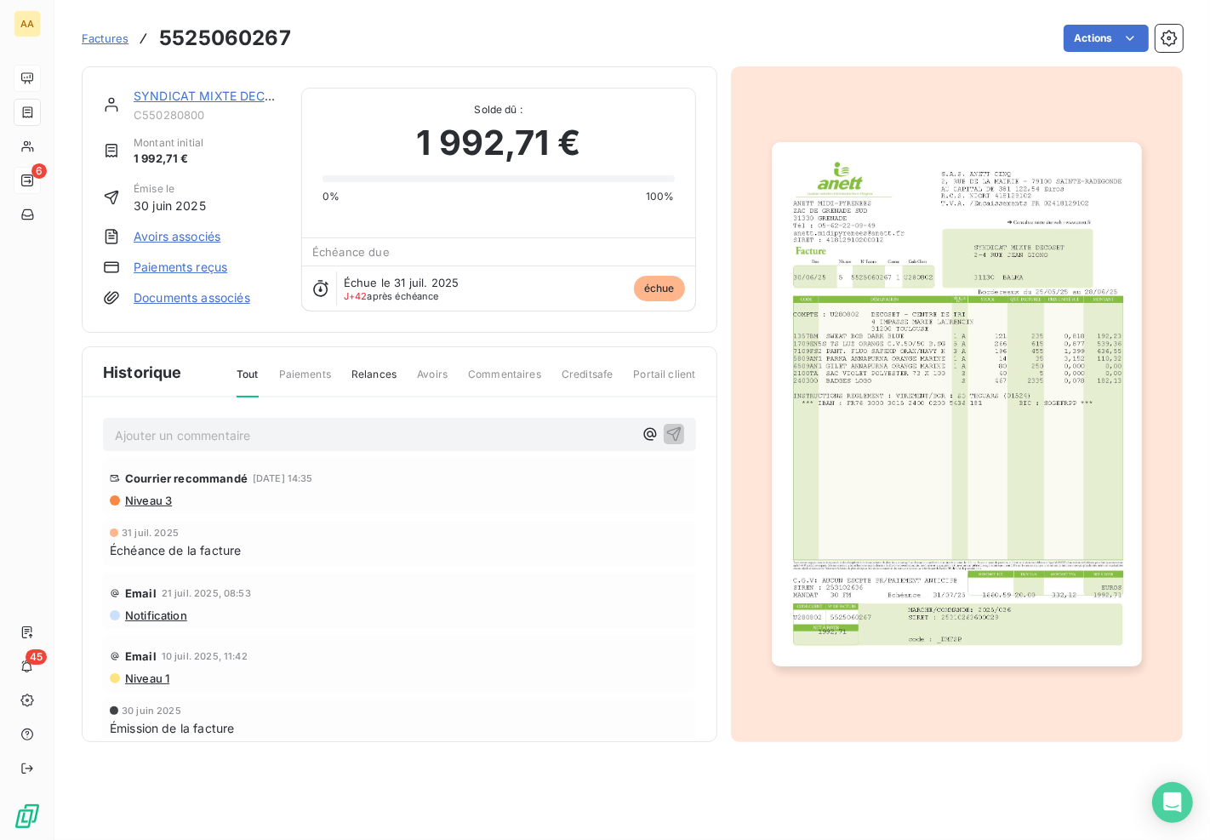
click at [959, 328] on img "button" at bounding box center [957, 403] width 370 height 523
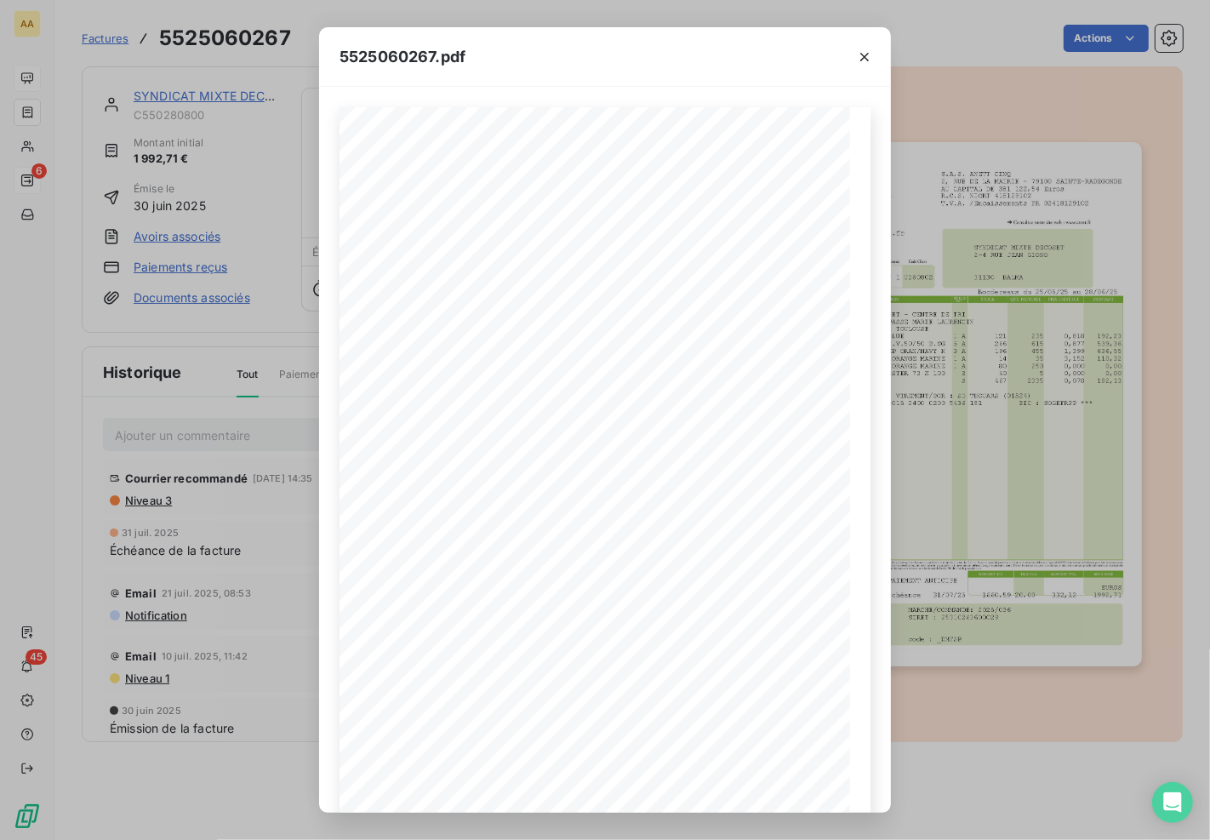
click at [176, 681] on div "5525060267.pdf S.A.S. ANETT CINQ [STREET_ADDRESS] AU CAPITAL DE 381 122,54 Euro…" at bounding box center [605, 420] width 1210 height 840
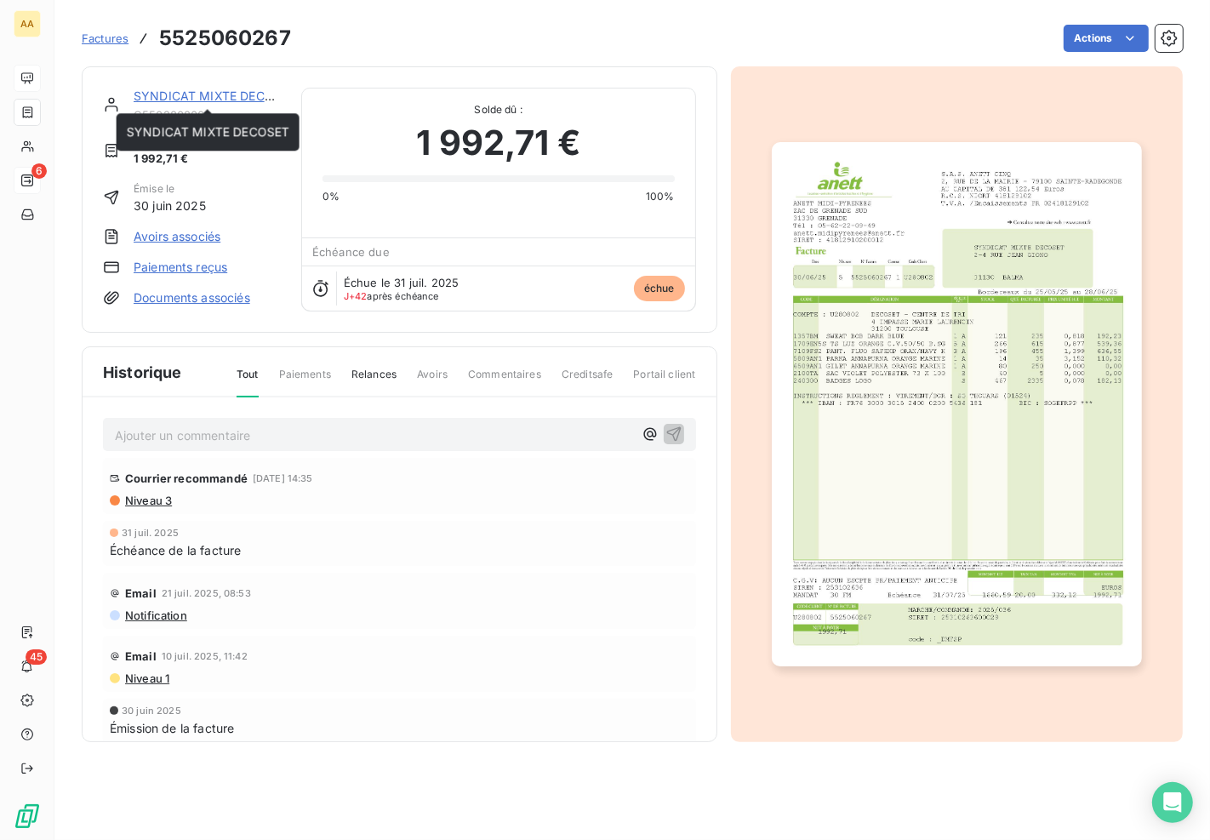
click at [209, 94] on link "SYNDICAT MIXTE DECOSET" at bounding box center [215, 95] width 162 height 14
